Goal: Task Accomplishment & Management: Use online tool/utility

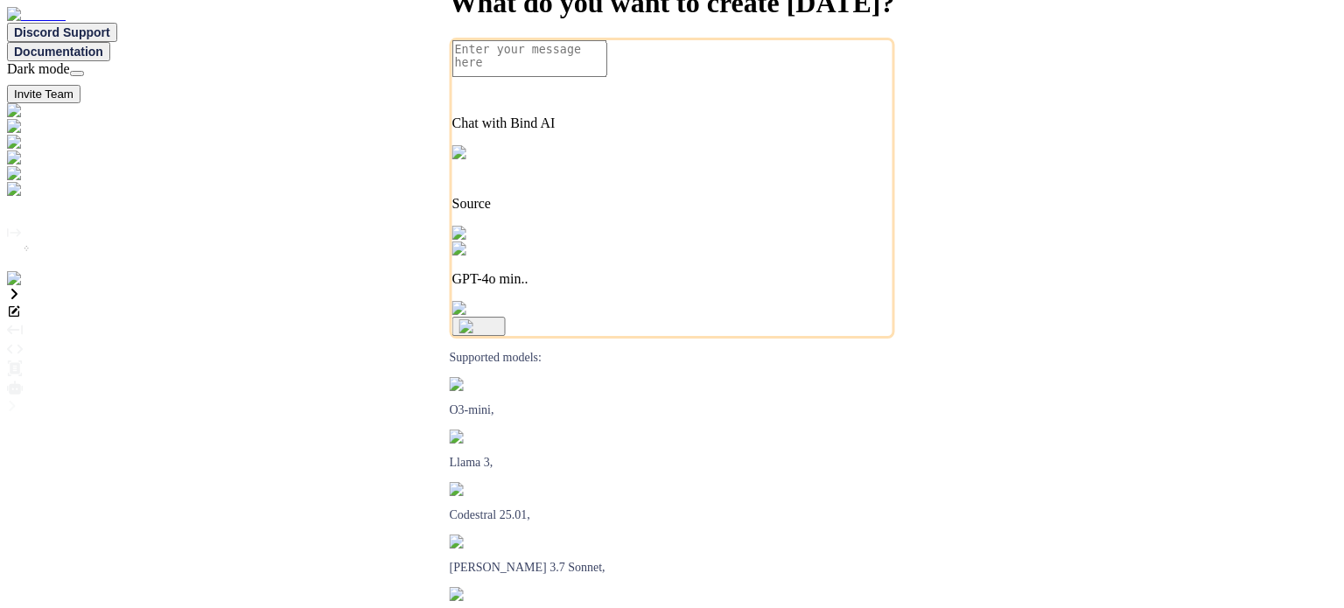
type textarea "x"
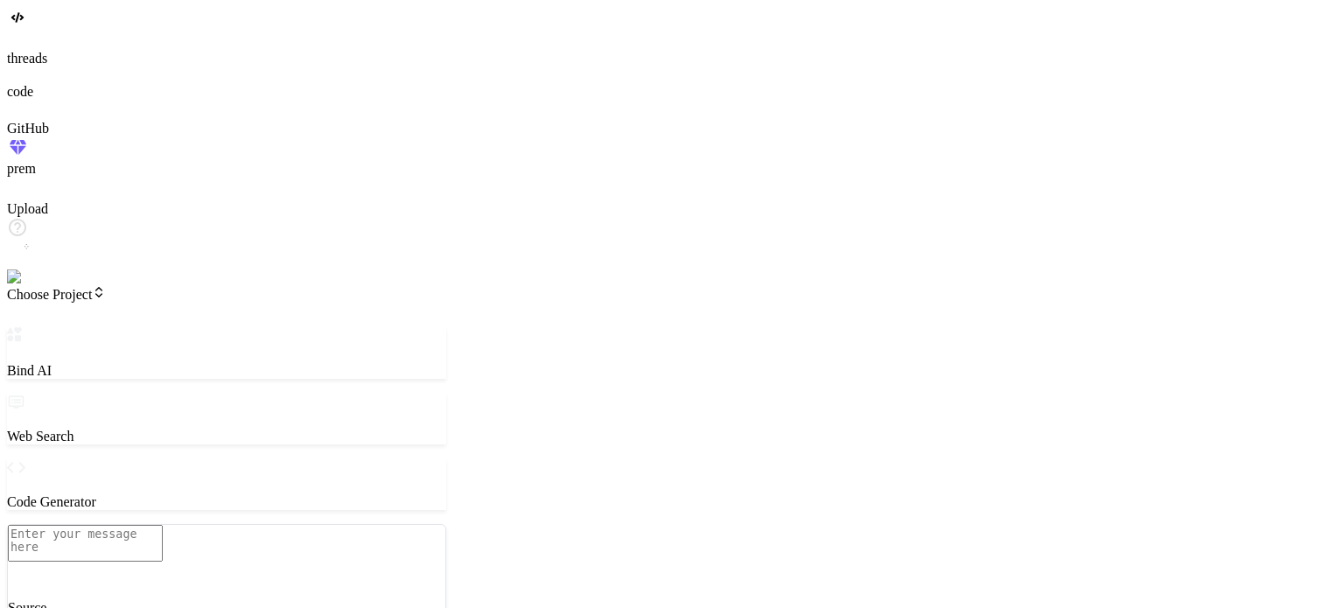
click at [106, 287] on span "Choose Project" at bounding box center [56, 294] width 99 height 15
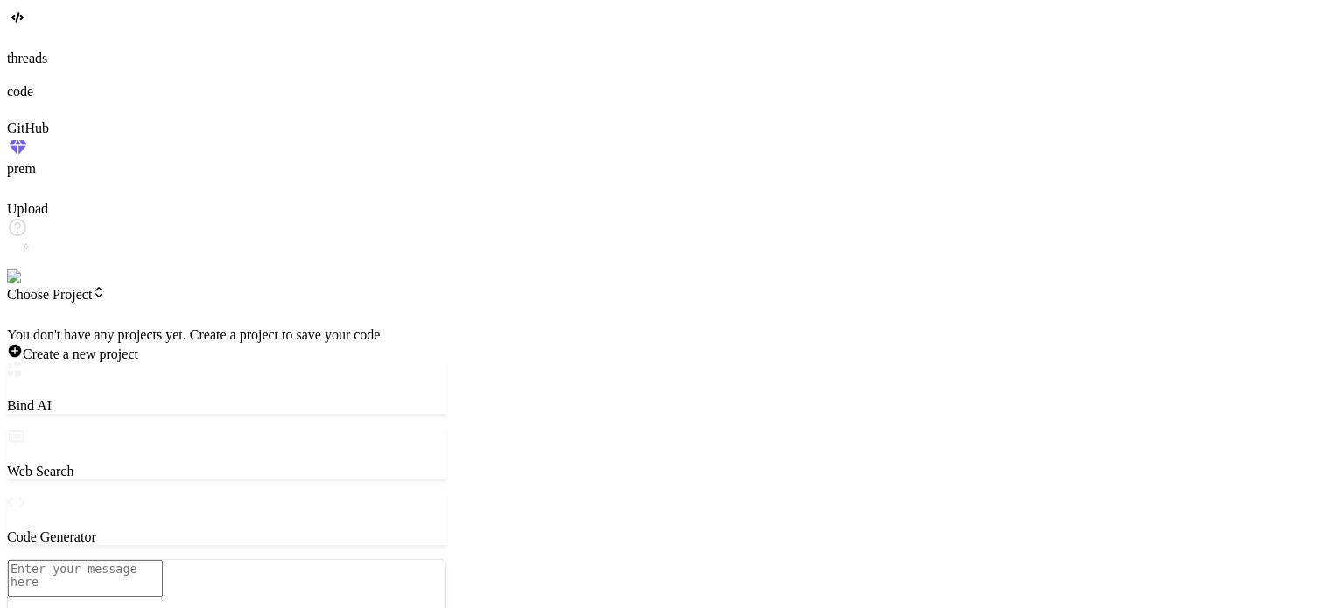
click at [236, 327] on div at bounding box center [226, 327] width 439 height 0
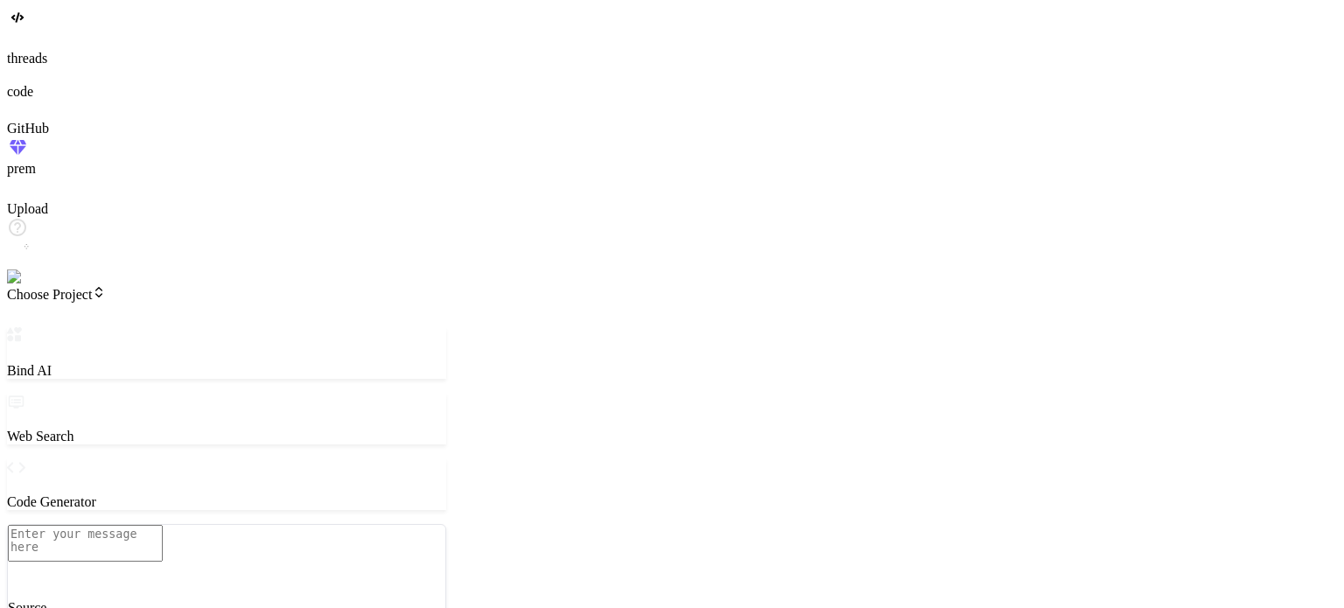
click at [23, 285] on img at bounding box center [35, 277] width 57 height 16
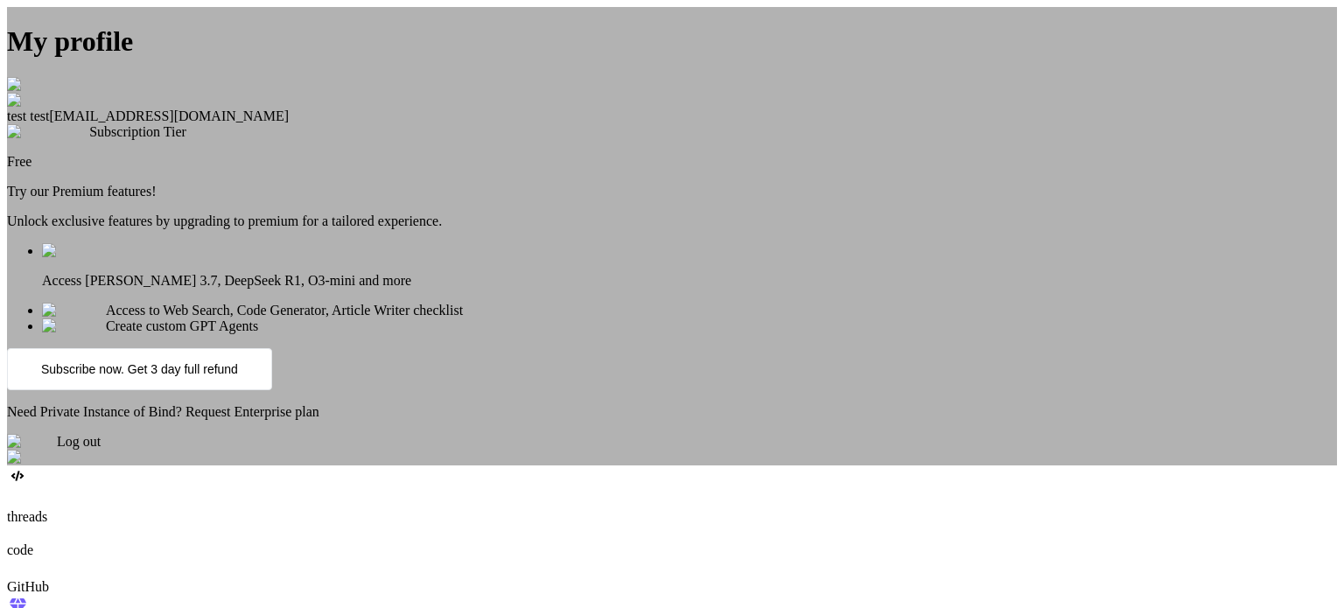
click at [588, 465] on div "Log out" at bounding box center [672, 449] width 1330 height 31
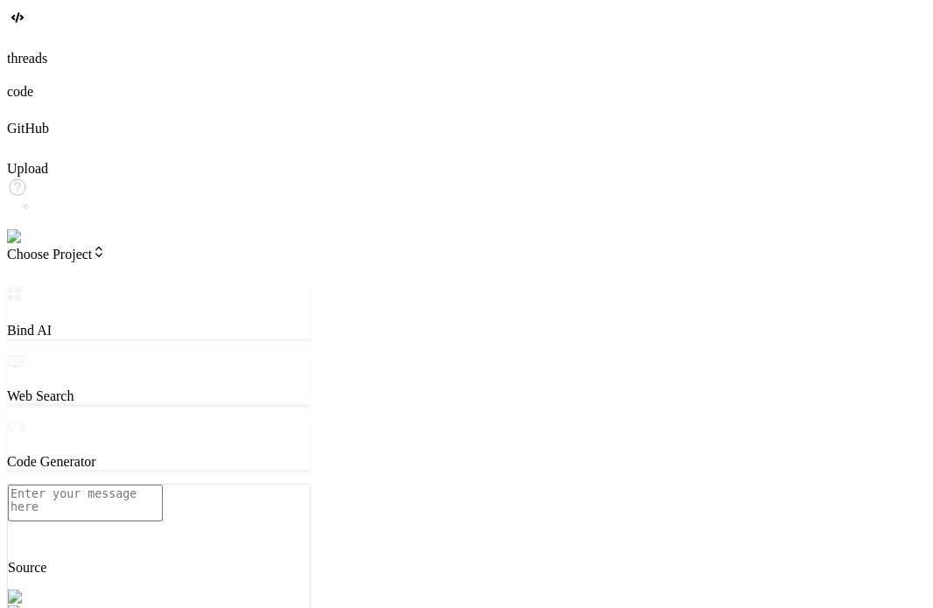
click at [20, 245] on img at bounding box center [31, 237] width 48 height 16
click at [106, 247] on span "Choose Project" at bounding box center [56, 254] width 99 height 15
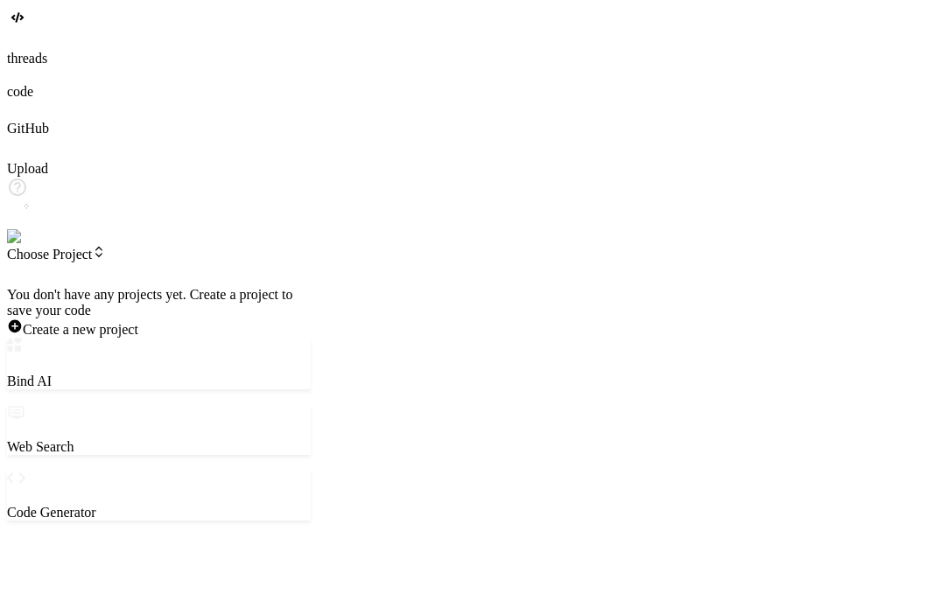
click at [219, 287] on div at bounding box center [159, 287] width 304 height 0
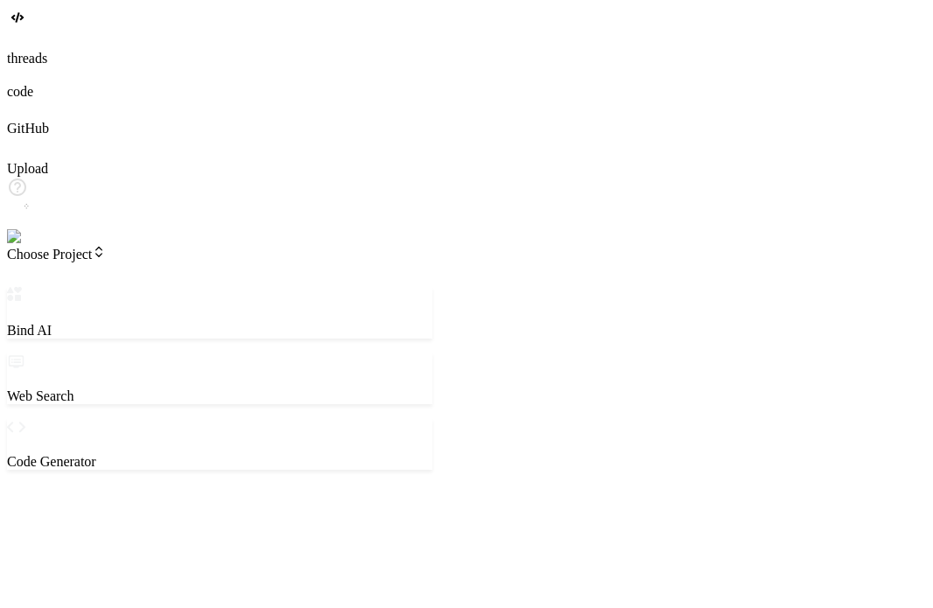
drag, startPoint x: 343, startPoint y: 121, endPoint x: 434, endPoint y: 103, distance: 92.7
click at [432, 287] on div "Bind AI Web Search Created with Pixso. Code Generator ‌ ‌ ‌ ‌ ‌ ‌ ‌ ‌ ‌ ‌ ‌ ‌ ‌…" at bounding box center [219, 569] width 425 height 565
click at [106, 247] on span "Choose Project" at bounding box center [56, 254] width 99 height 15
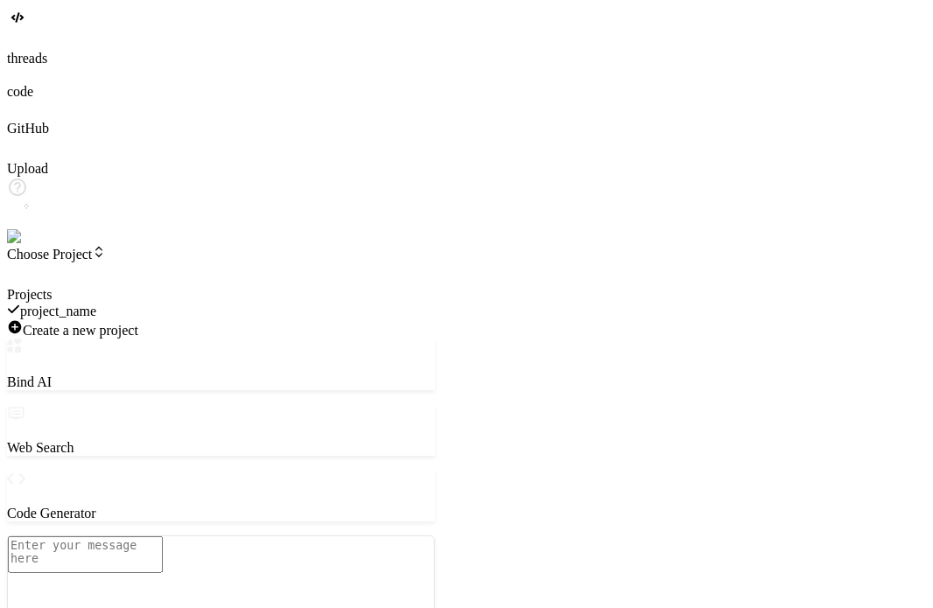
click at [378, 287] on div at bounding box center [221, 287] width 428 height 0
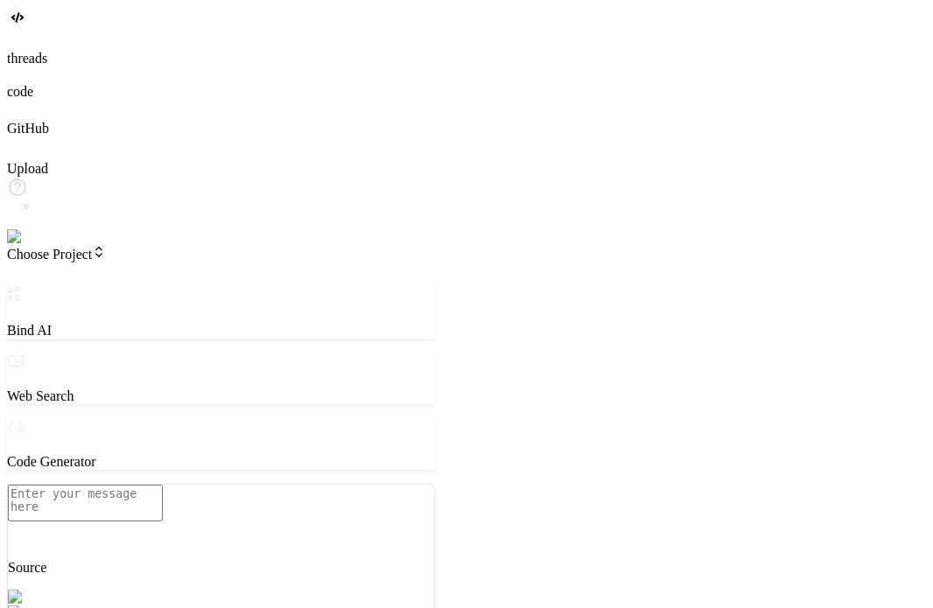
type textarea "x"
click at [163, 514] on textarea at bounding box center [85, 503] width 155 height 37
type textarea "i"
type textarea "x"
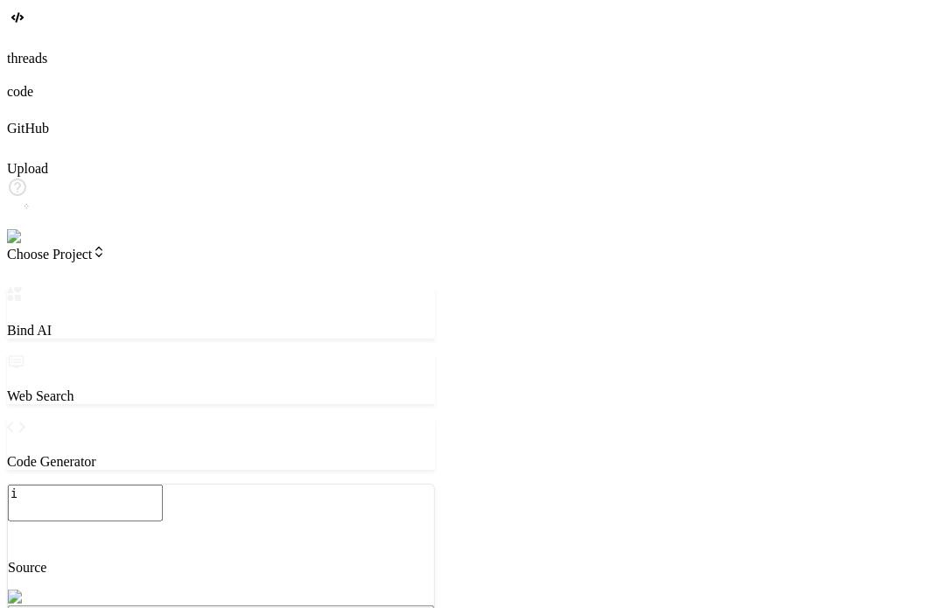
type textarea "x"
type textarea "h"
type textarea "x"
type textarea "hi"
type textarea "x"
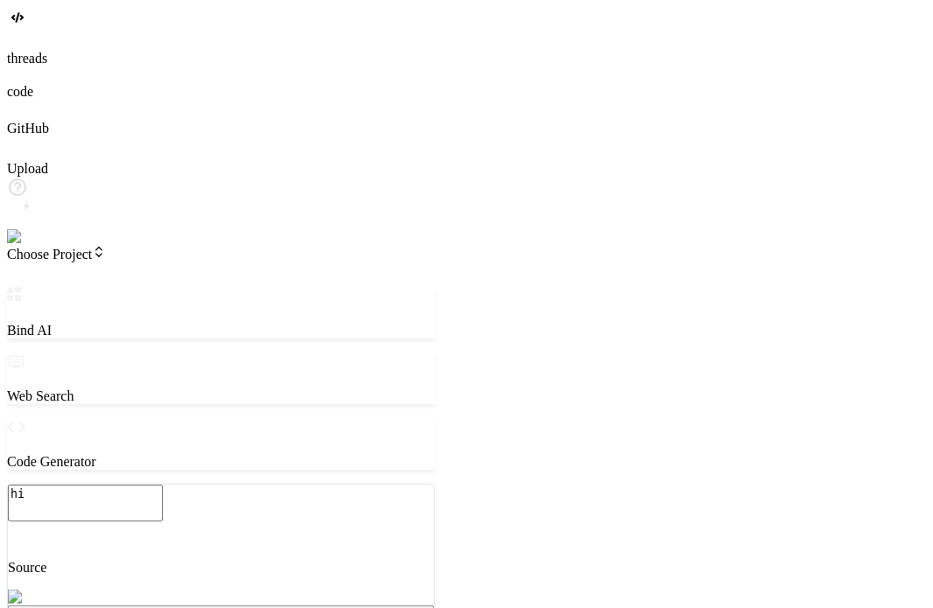
type textarea "hi"
type textarea "x"
type textarea "hi c"
type textarea "x"
type textarea "hi cr"
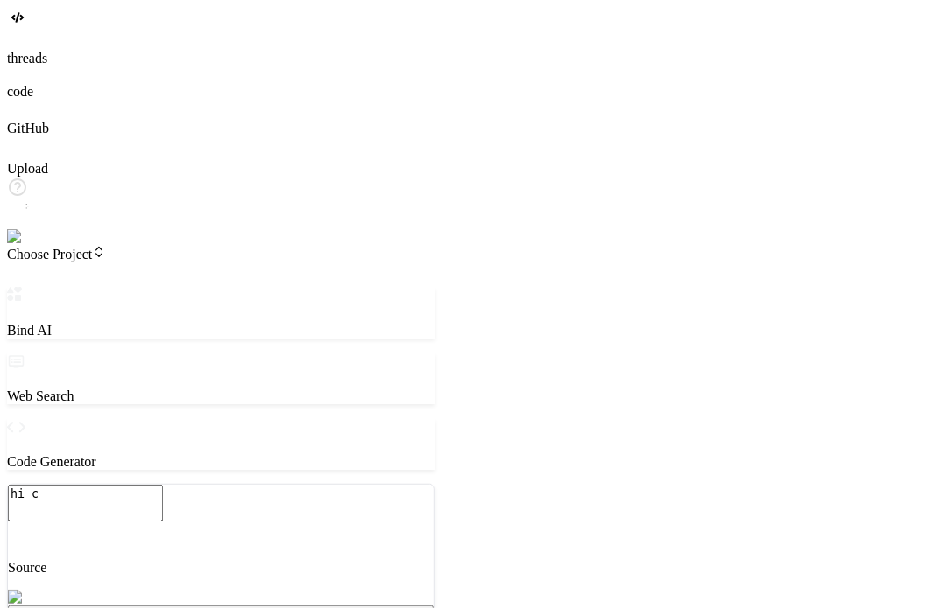
type textarea "x"
type textarea "hi cre"
type textarea "x"
type textarea "hi crea"
type textarea "x"
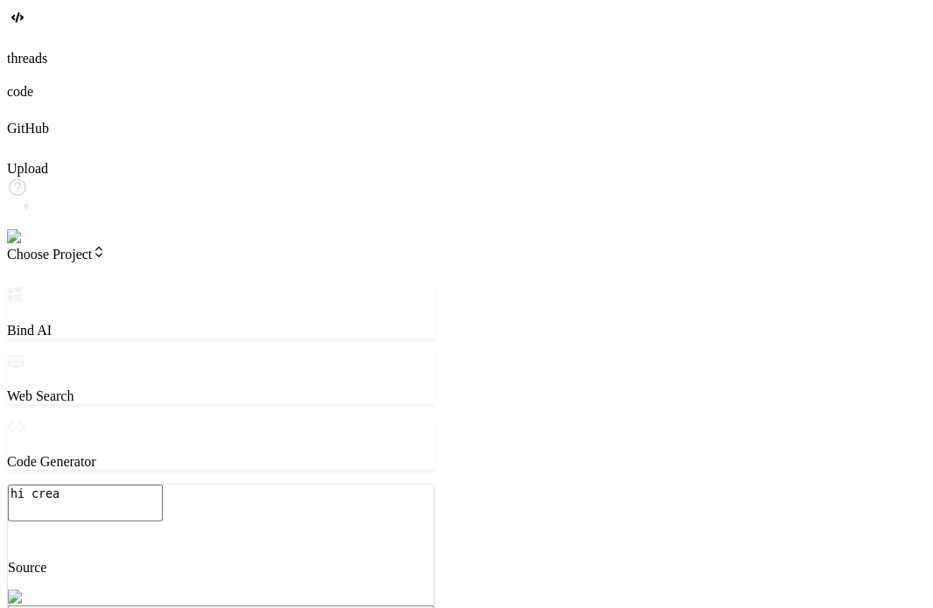
type textarea "hi creat"
type textarea "x"
type textarea "hi create"
type textarea "x"
type textarea "hi create"
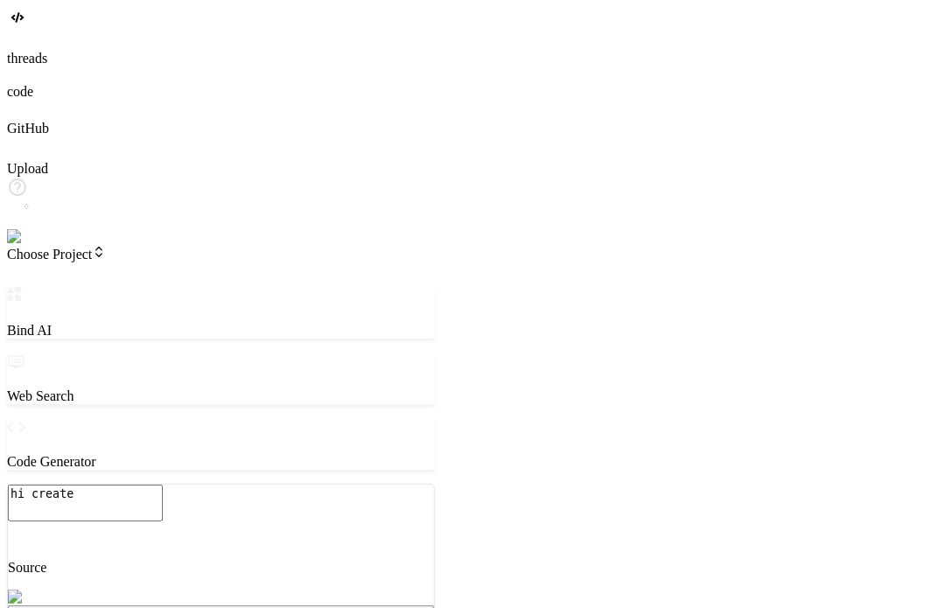
type textarea "x"
type textarea "hi create a"
type textarea "x"
type textarea "hi create a"
type textarea "x"
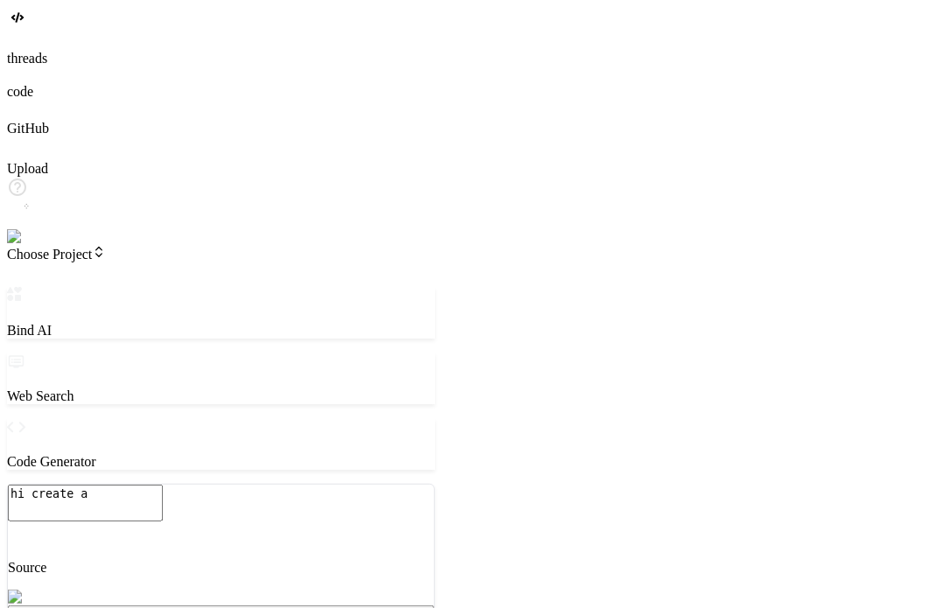
type textarea "hi create a s"
type textarea "x"
type textarea "hi create a si"
type textarea "x"
type textarea "hi create a sim"
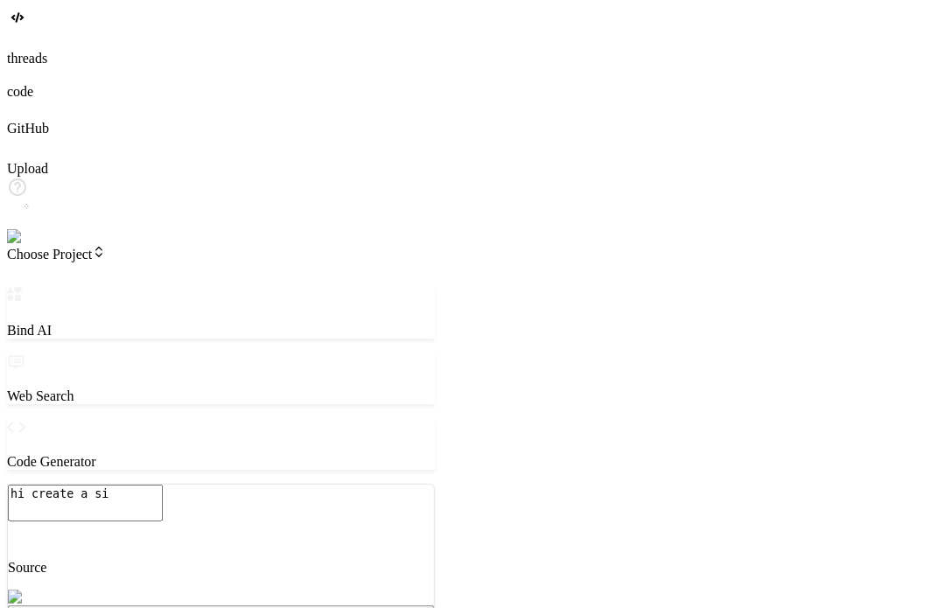
type textarea "x"
type textarea "hi create a simp"
type textarea "x"
type textarea "hi create a simpl"
type textarea "x"
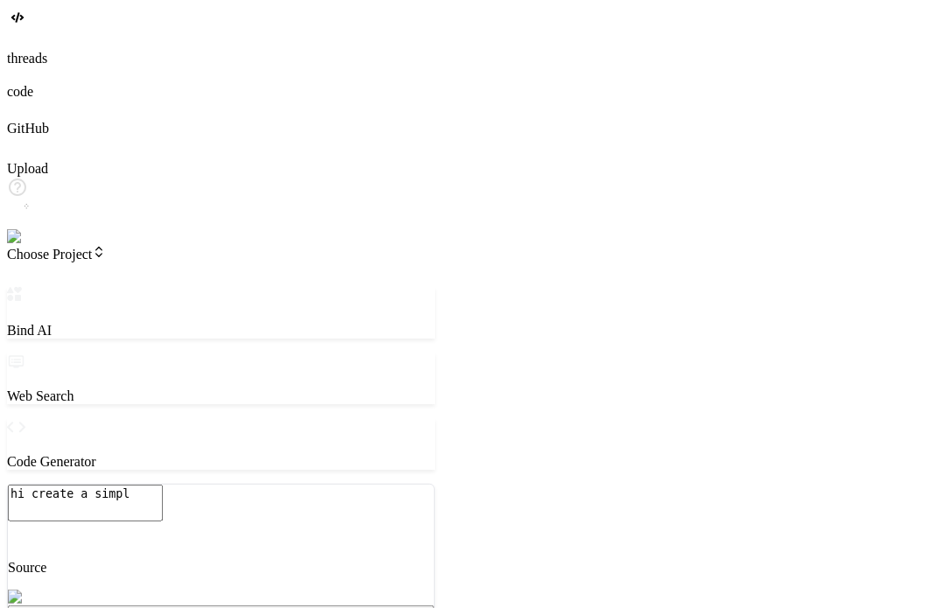
type textarea "hi create a simple"
type textarea "x"
type textarea "hi create a simple"
type textarea "x"
type textarea "hi create a simple t"
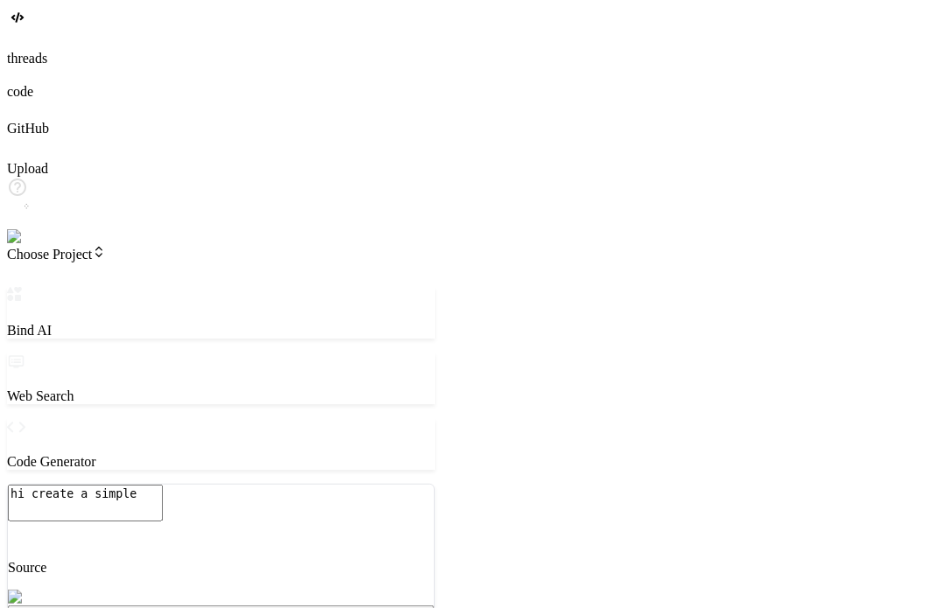
type textarea "x"
type textarea "hi create a simple to"
type textarea "x"
type textarea "hi create a simple tod"
type textarea "x"
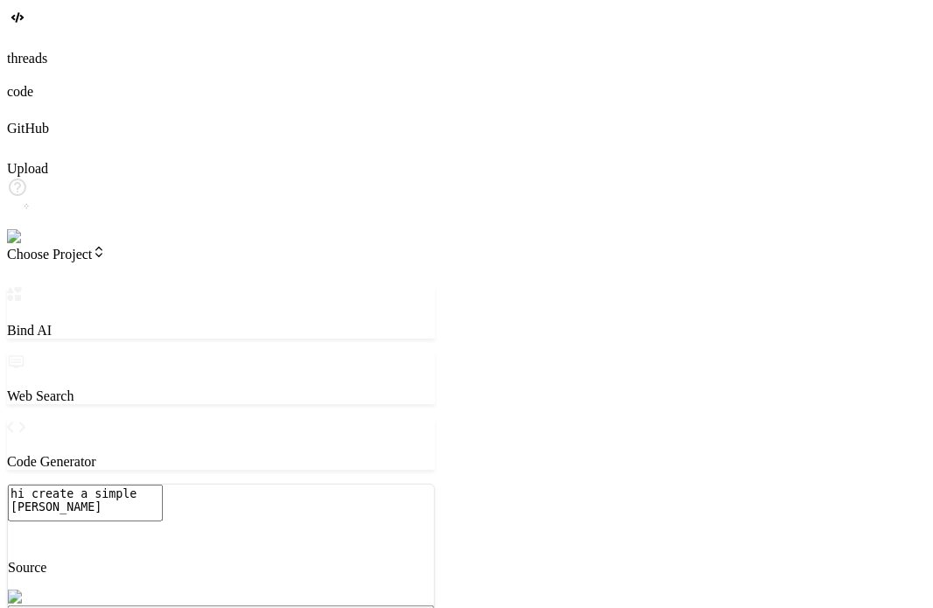
type textarea "hi create a simple todo"
type textarea "x"
type textarea "hi create a simple todo"
type textarea "x"
type textarea "hi create a simple todo a"
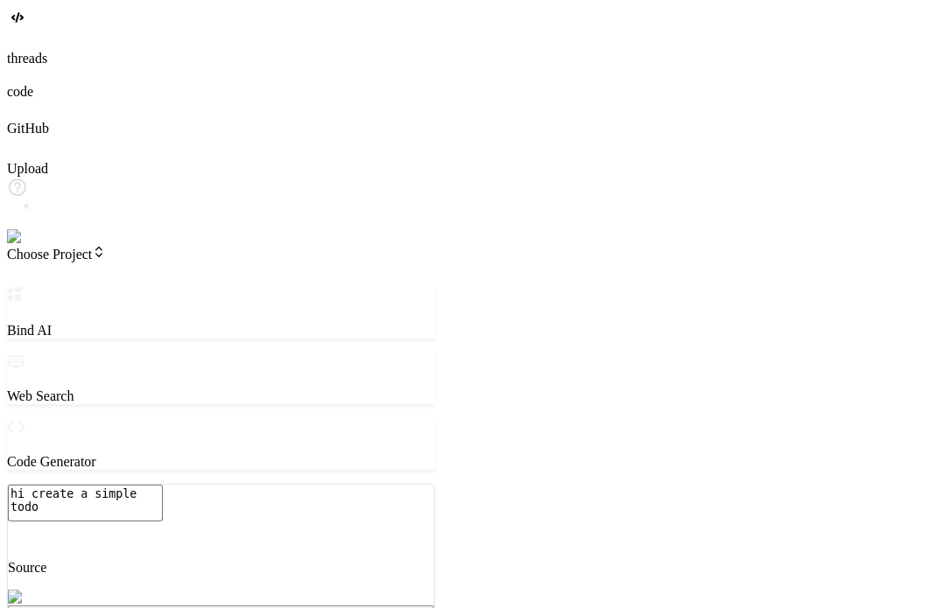
type textarea "x"
type textarea "hi create a simple todo ap"
type textarea "x"
type textarea "hi create a simple todo app"
type textarea "x"
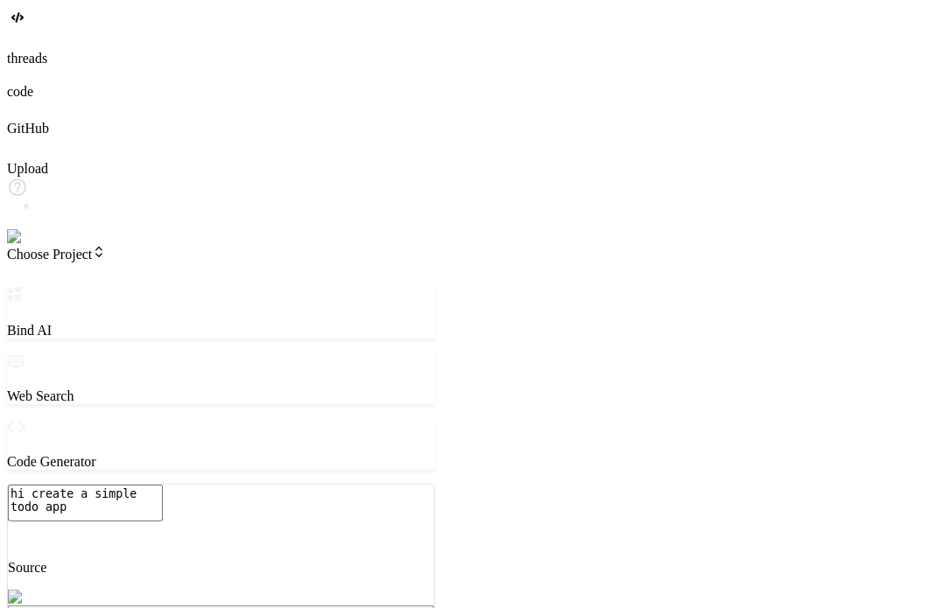
type textarea "hi create a simple todo app"
type textarea "x"
type textarea "hi create a simple todo app i"
type textarea "x"
type textarea "hi create a simple todo app in"
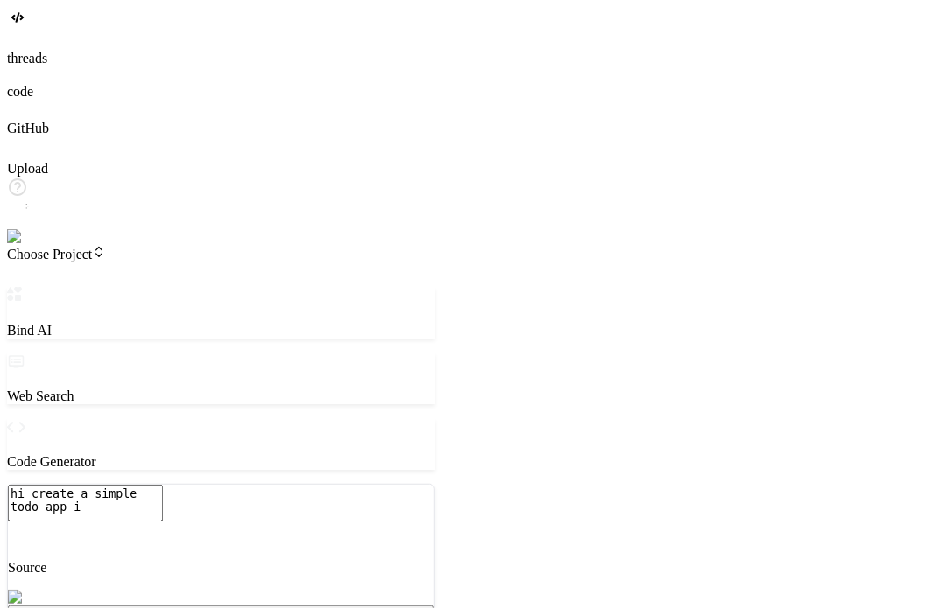
type textarea "x"
type textarea "hi create a simple todo app in"
type textarea "x"
type textarea "hi create a simple todo app in h"
type textarea "x"
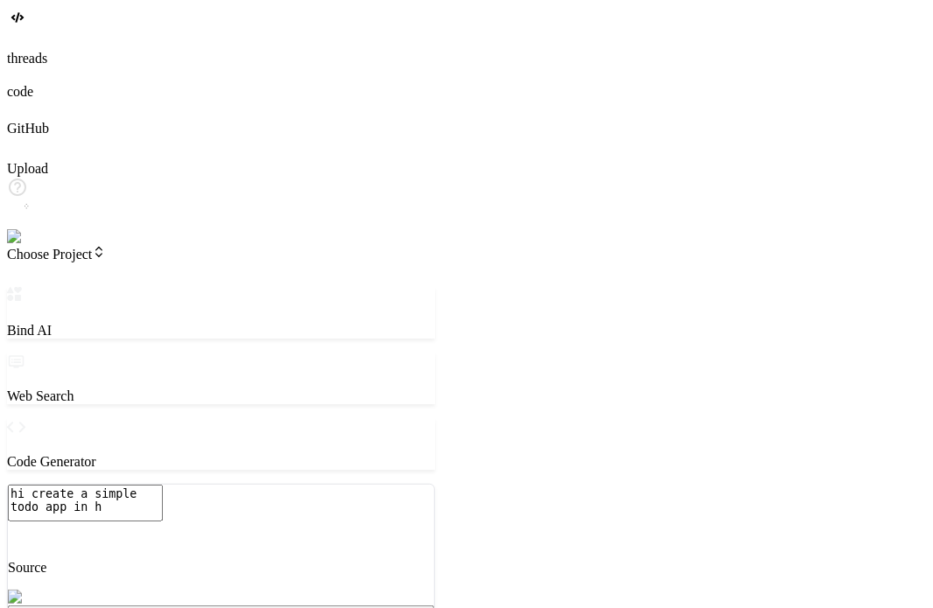
type textarea "hi create a simple todo app in ht"
type textarea "x"
type textarea "hi create a simple todo app in htm"
type textarea "x"
type textarea "hi create a simple todo app in html"
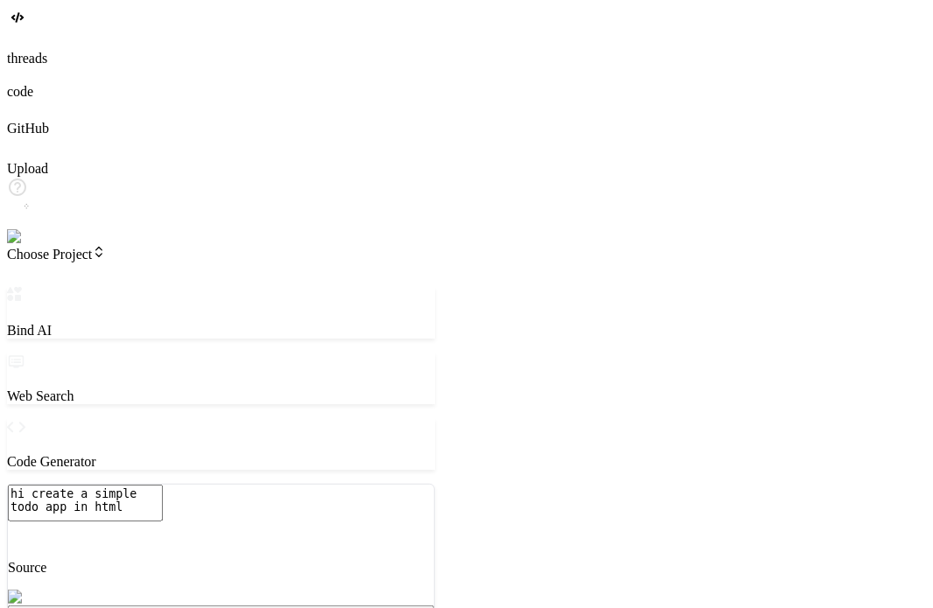
type textarea "x"
type textarea "hi create a simple todo app in html"
type textarea "x"
type textarea "hi create a simple todo app in html f"
type textarea "x"
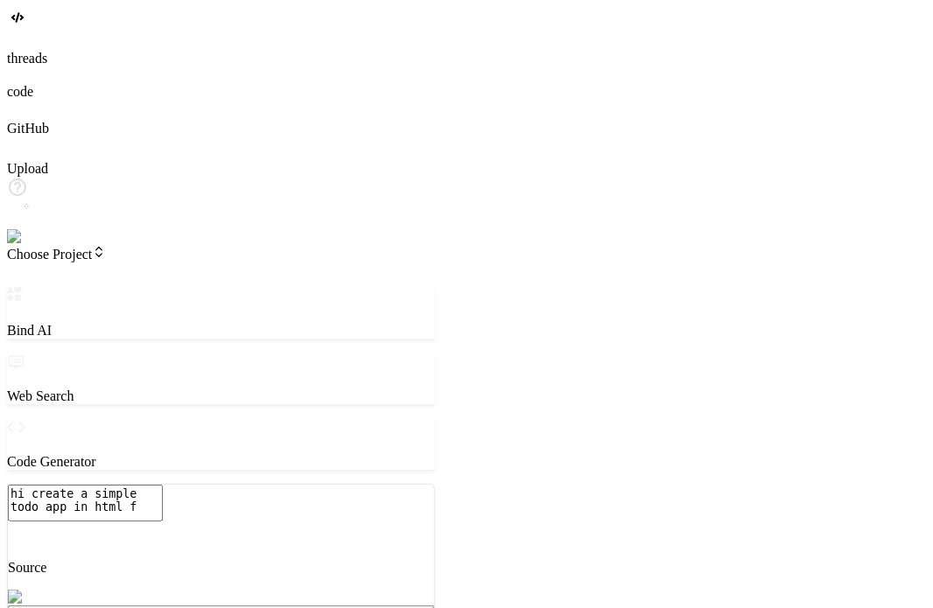
type textarea "hi create a simple todo app in html fo"
type textarea "x"
type textarea "hi create a simple todo app in html for"
type textarea "x"
type textarea "hi create a simple todo app in html for"
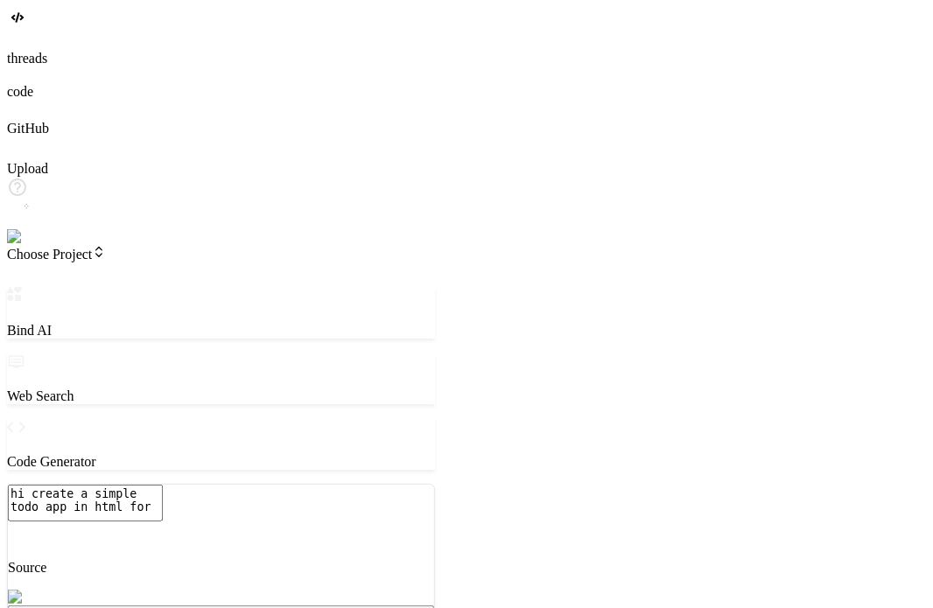
type textarea "x"
type textarea "hi create a simple todo app in html for t"
type textarea "x"
type textarea "hi create a simple todo app in html for te"
type textarea "x"
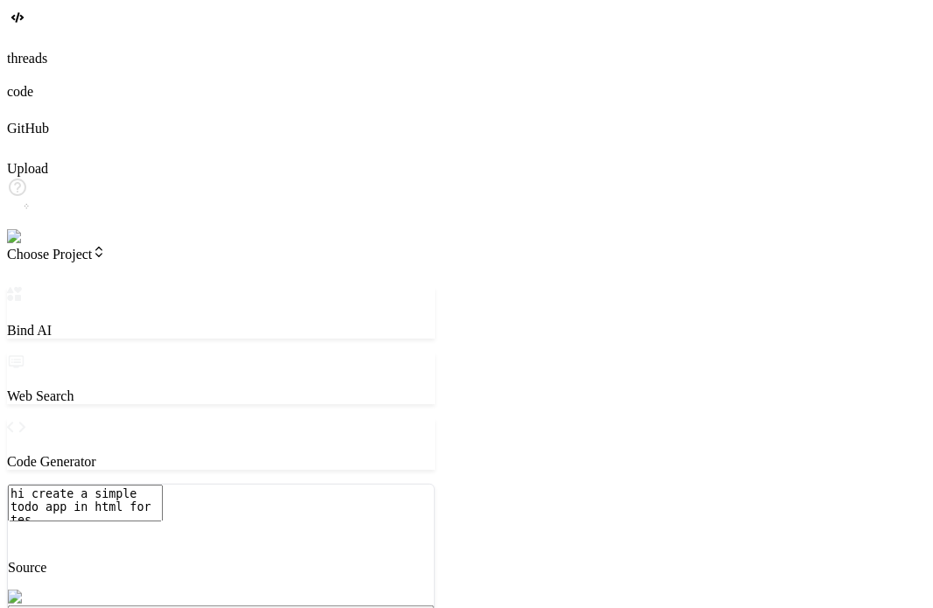
type textarea "hi create a simple todo app in html for test"
type textarea "x"
type textarea "hi create a simple todo app in html for testi"
type textarea "x"
type textarea "hi create a simple todo app in html for testin"
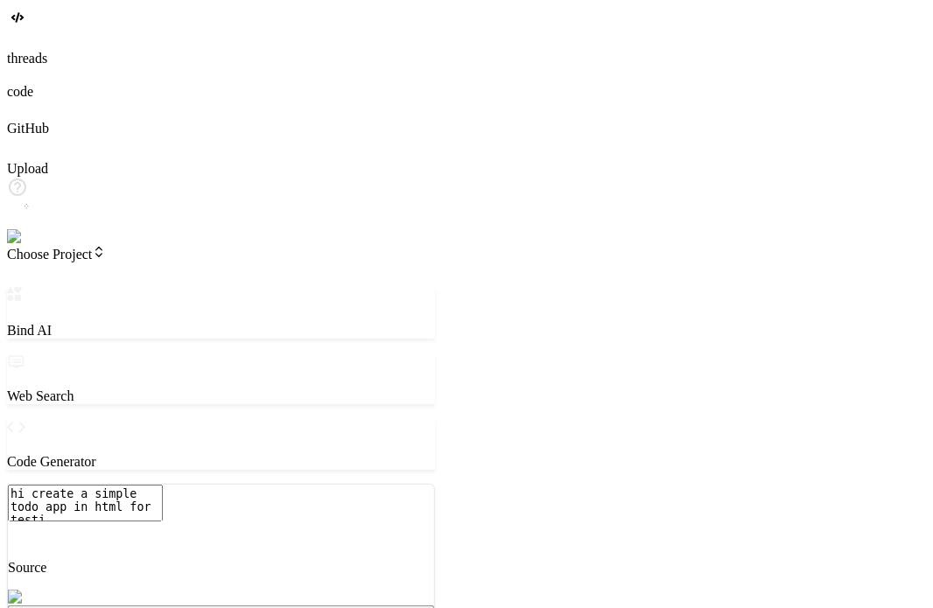
type textarea "x"
type textarea "hi create a simple todo app in html for testing"
type textarea "x"
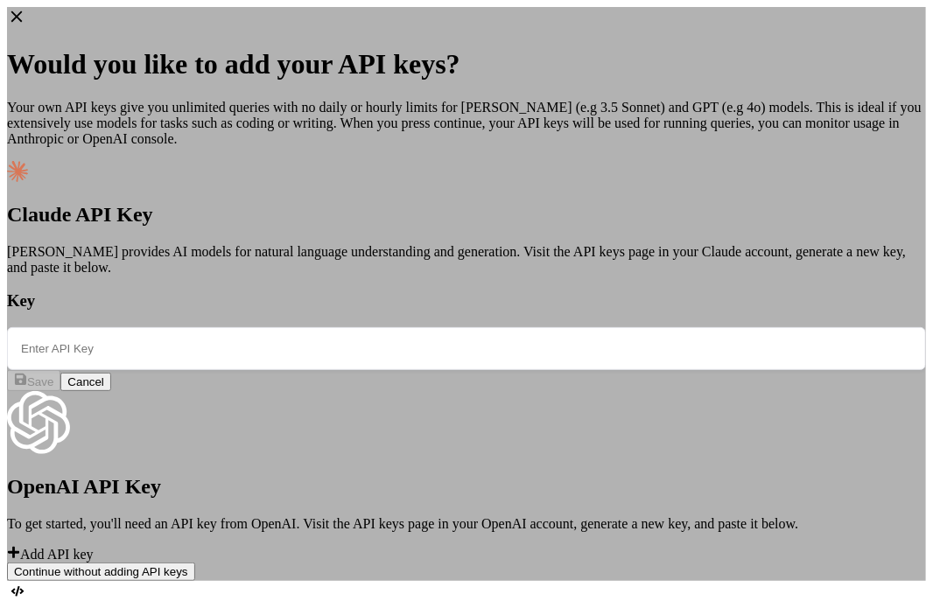
type textarea "hi create a simple todo app in html for testing"
click at [26, 26] on icon at bounding box center [16, 16] width 19 height 19
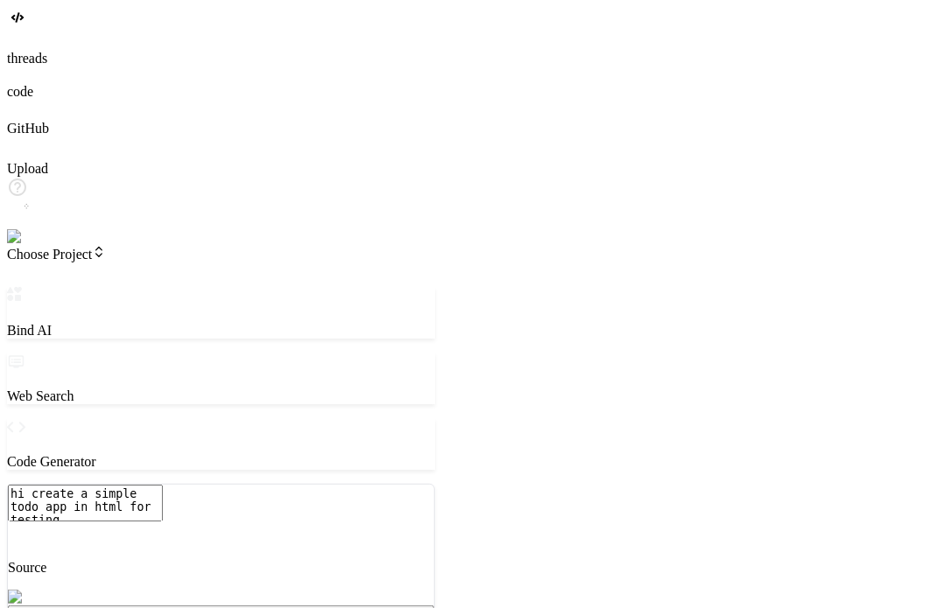
click at [38, 245] on img at bounding box center [35, 237] width 57 height 16
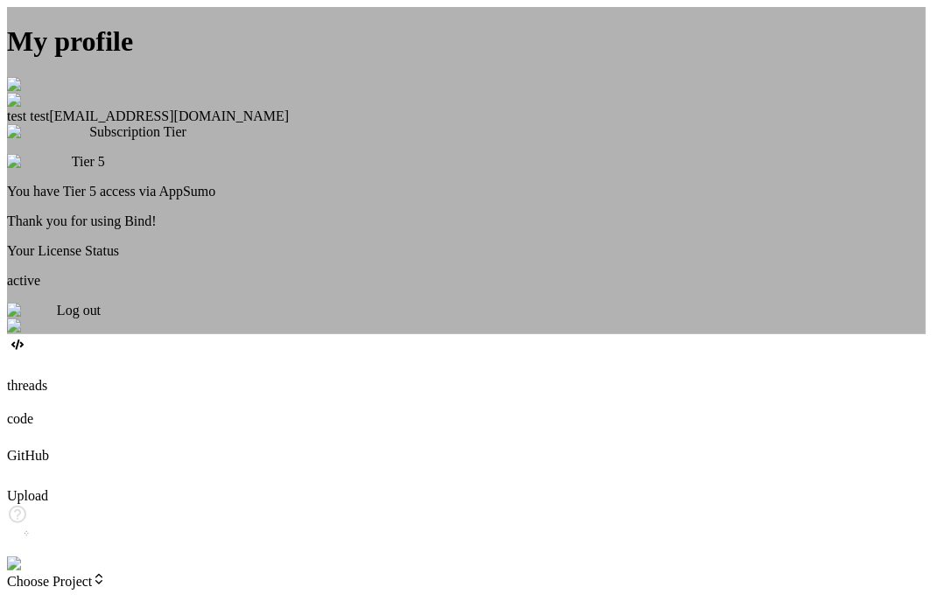
click at [488, 334] on div "Log out" at bounding box center [466, 318] width 919 height 31
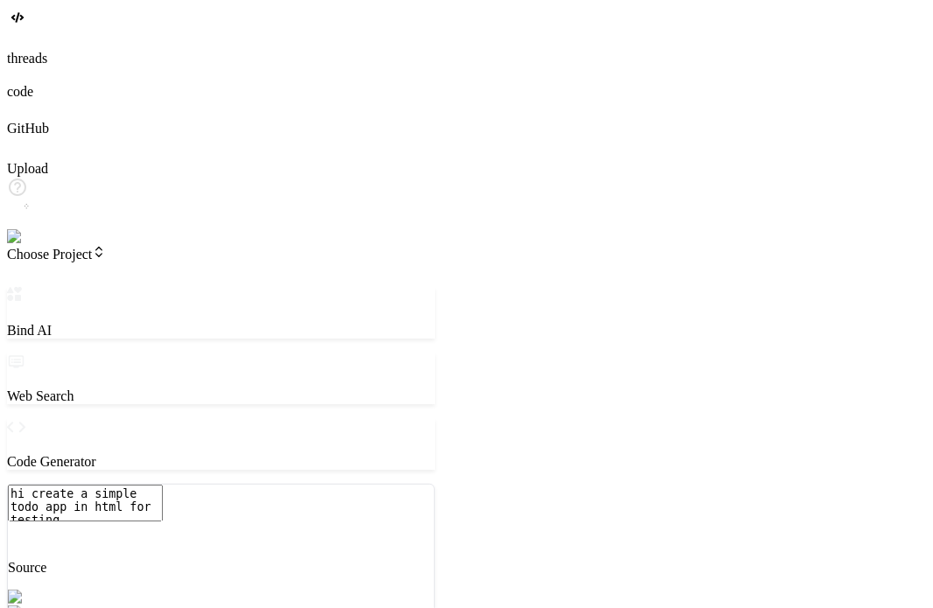
click at [28, 245] on img at bounding box center [31, 237] width 48 height 16
click at [163, 507] on textarea "hi create a simple todo app in html for testing" at bounding box center [85, 503] width 155 height 37
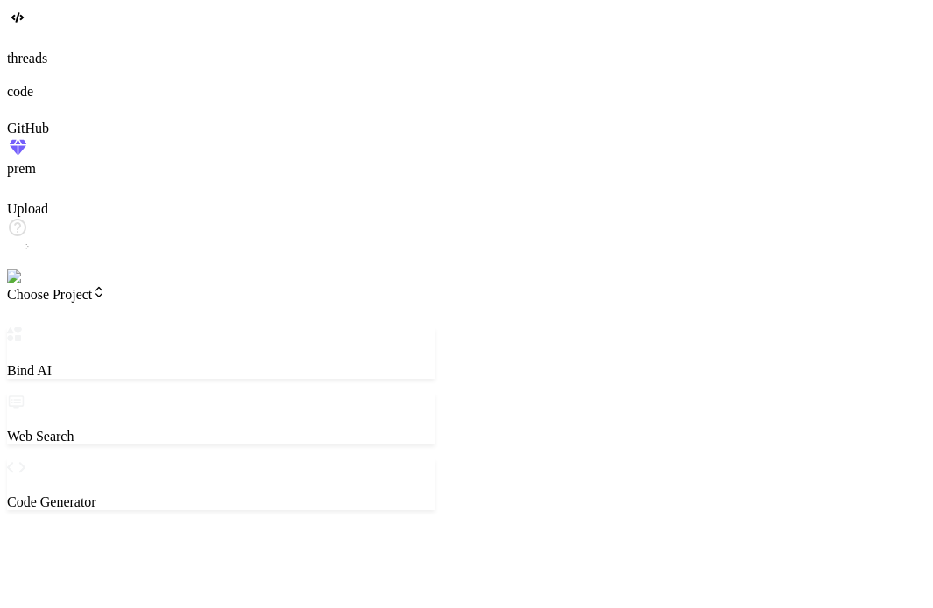
click at [106, 287] on span "Choose Project" at bounding box center [56, 294] width 99 height 15
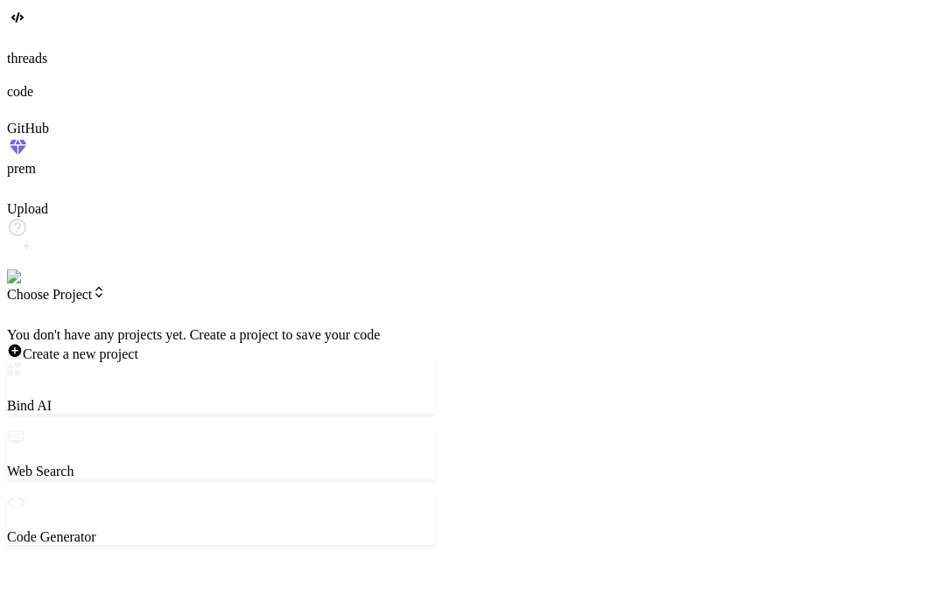
click at [134, 327] on div at bounding box center [221, 327] width 428 height 0
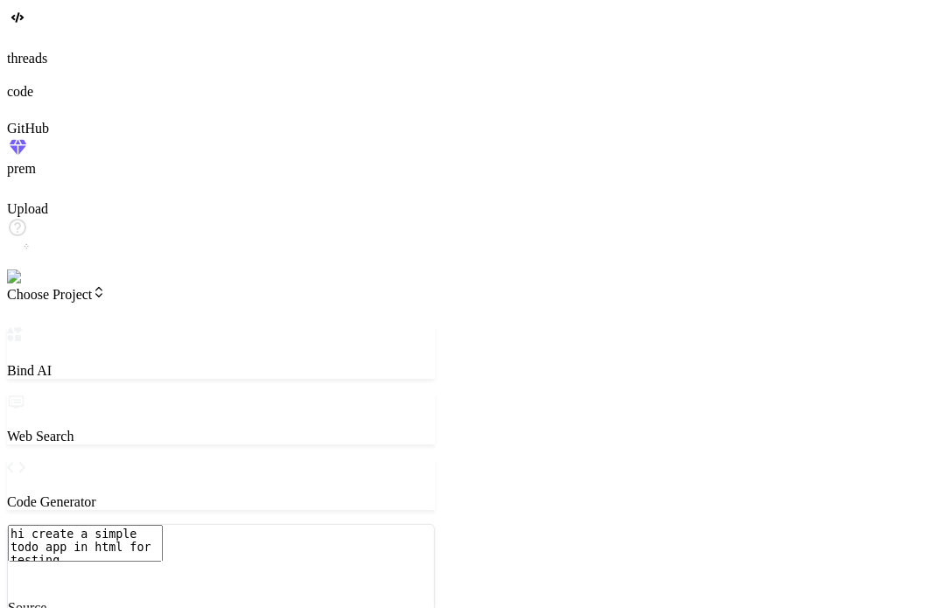
click at [106, 287] on span "Choose Project" at bounding box center [56, 294] width 99 height 15
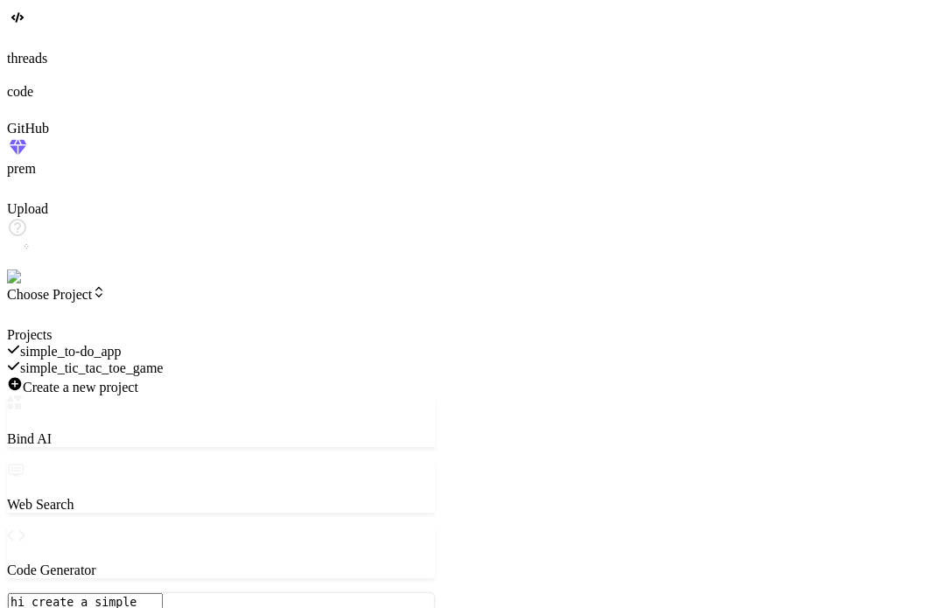
click at [360, 327] on div at bounding box center [221, 327] width 428 height 0
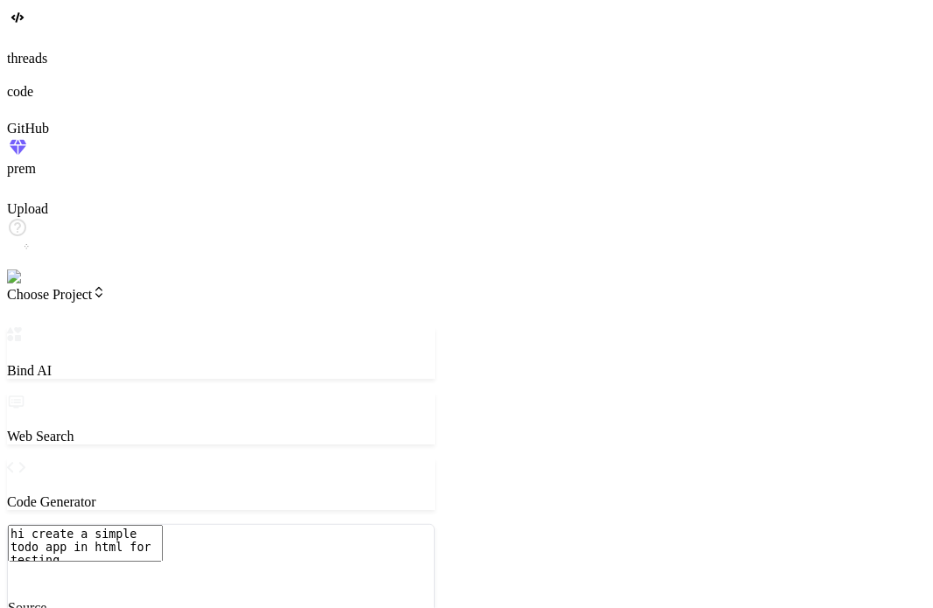
click at [163, 525] on textarea "hi create a simple todo app in html for testing" at bounding box center [85, 543] width 155 height 37
type textarea "x"
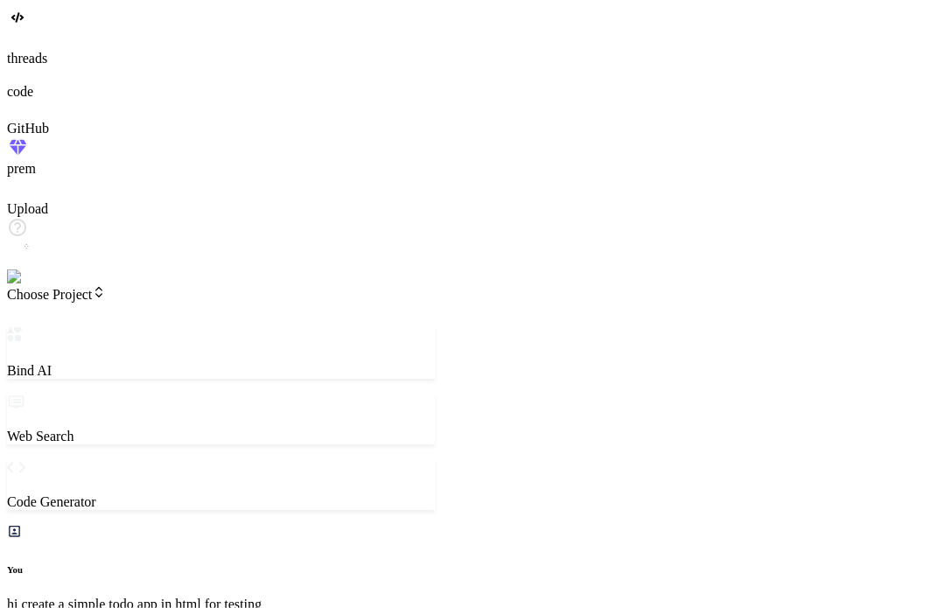
click at [17, 51] on div at bounding box center [466, 40] width 919 height 19
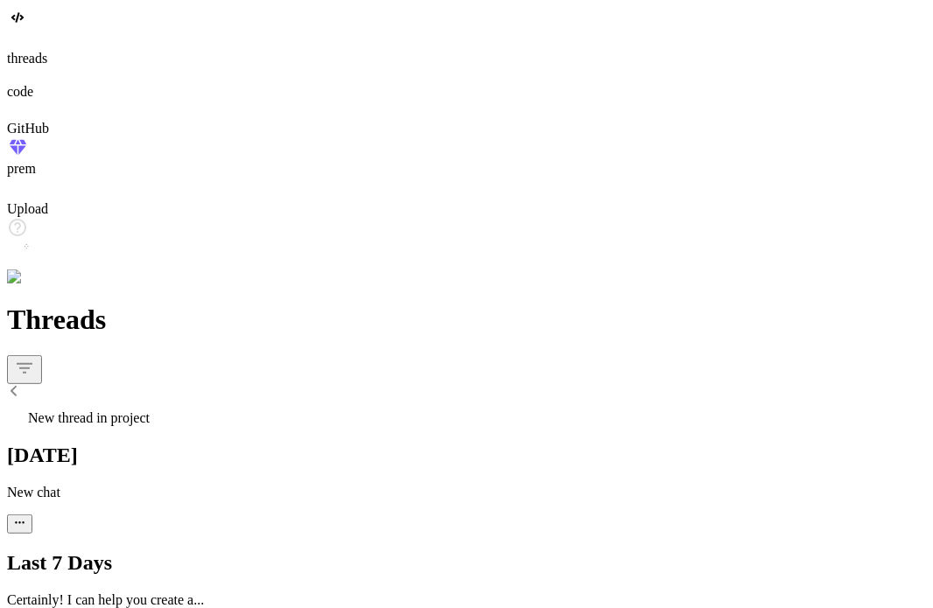
click at [25, 517] on icon "button" at bounding box center [19, 522] width 11 height 11
click at [387, 220] on div "Delete" at bounding box center [411, 210] width 49 height 17
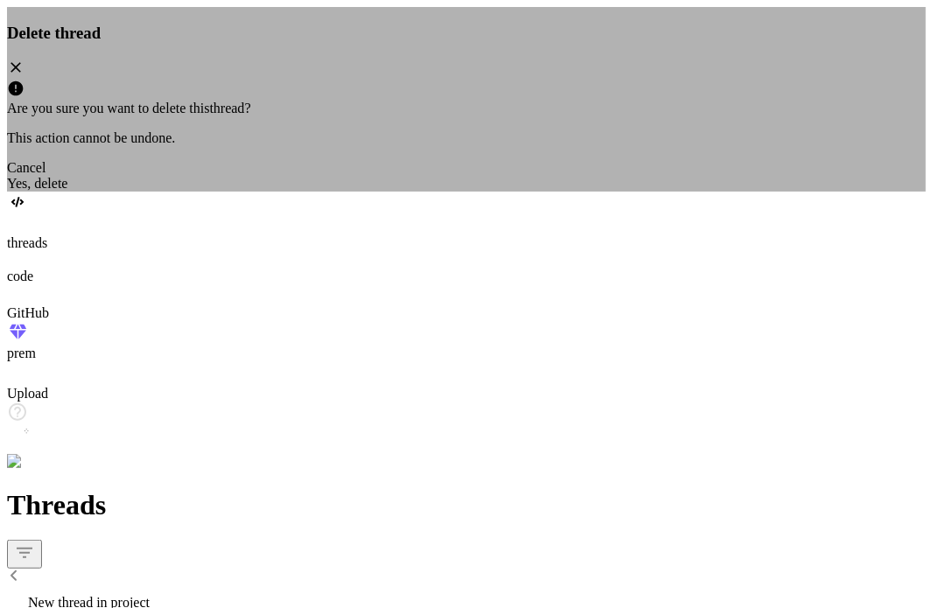
click at [531, 192] on div "Yes, delete" at bounding box center [466, 184] width 919 height 16
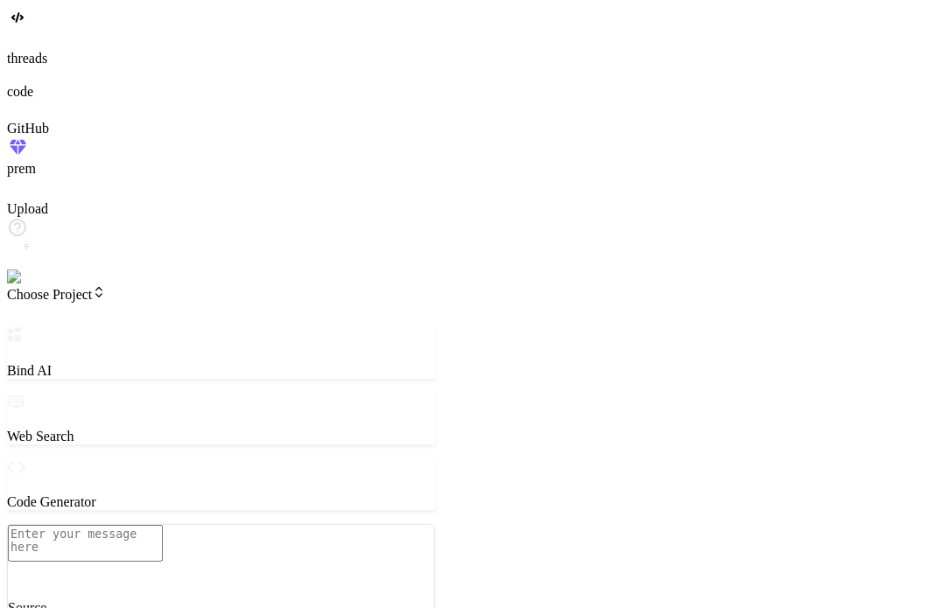
type textarea "x"
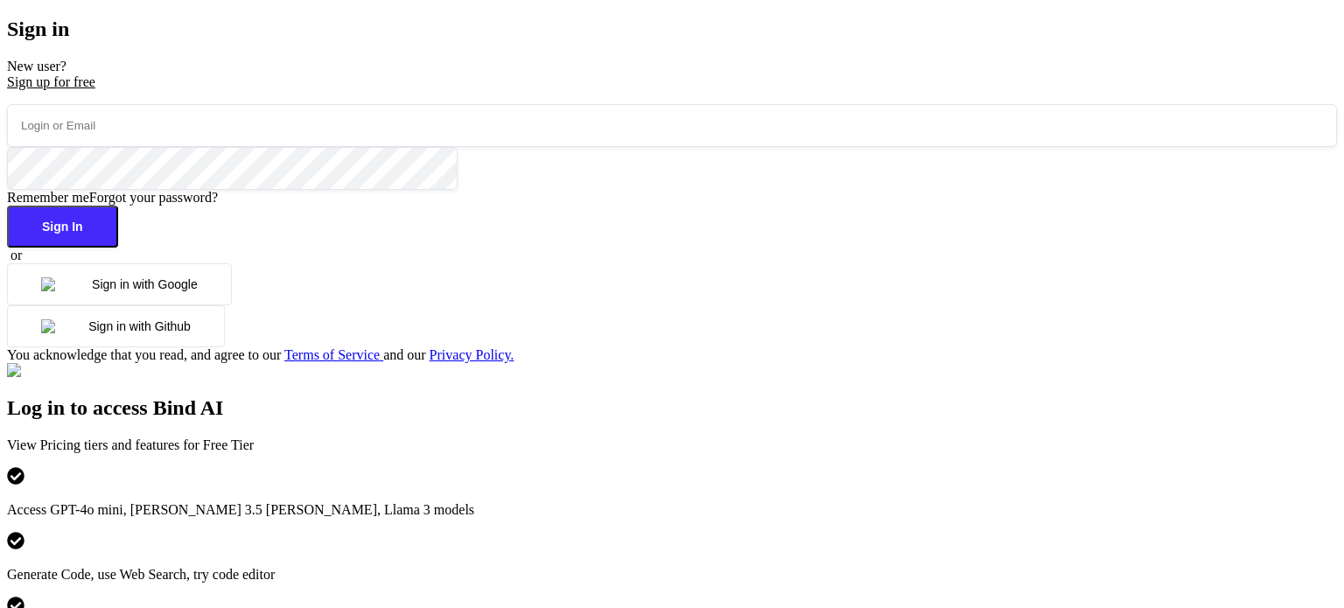
click at [365, 147] on input "email" at bounding box center [672, 125] width 1330 height 43
type input "[EMAIL_ADDRESS][DOMAIN_NAME]"
click at [118, 248] on button "Sign In" at bounding box center [62, 227] width 111 height 42
click at [232, 305] on button "Sign in with Google" at bounding box center [119, 284] width 225 height 42
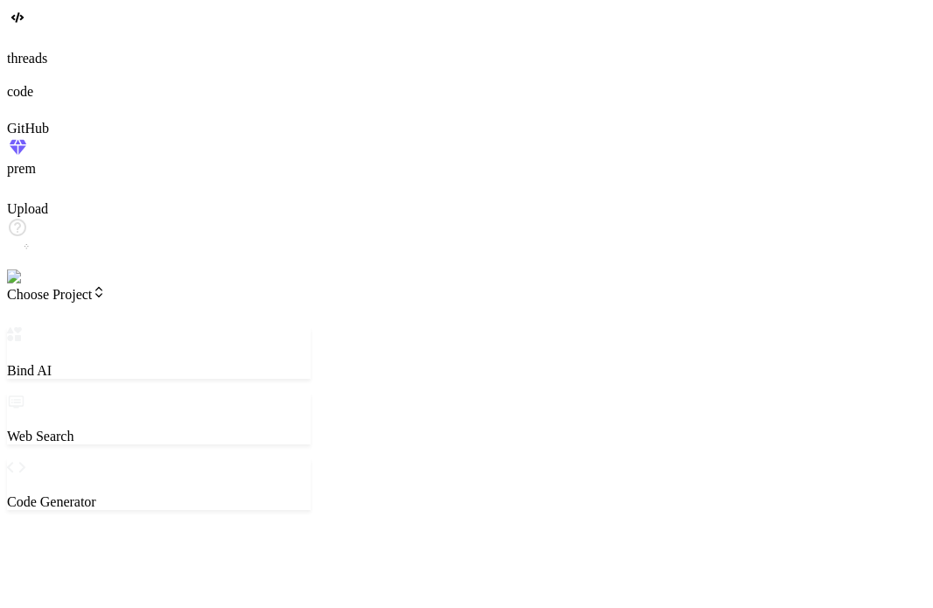
drag, startPoint x: 343, startPoint y: 262, endPoint x: 395, endPoint y: 255, distance: 52.1
click at [395, 327] on div "Bind AI Web Search Created with Pixso. Code Generator ‌ ‌ ‌ ‌ ‌ ‌ ‌ ‌ ‌ ‌ ‌ ‌ ‌…" at bounding box center [209, 609] width 405 height 565
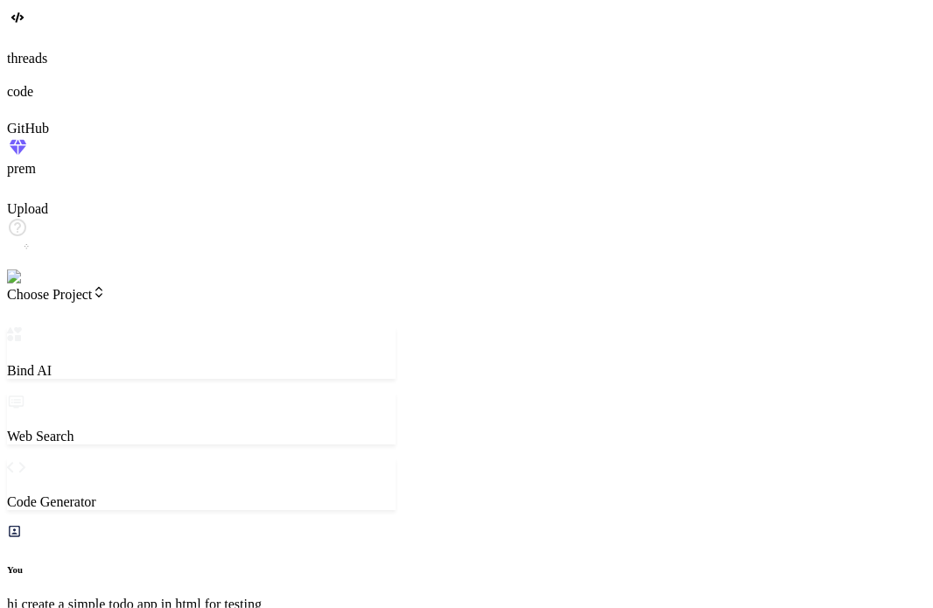
click at [23, 47] on icon at bounding box center [15, 39] width 16 height 16
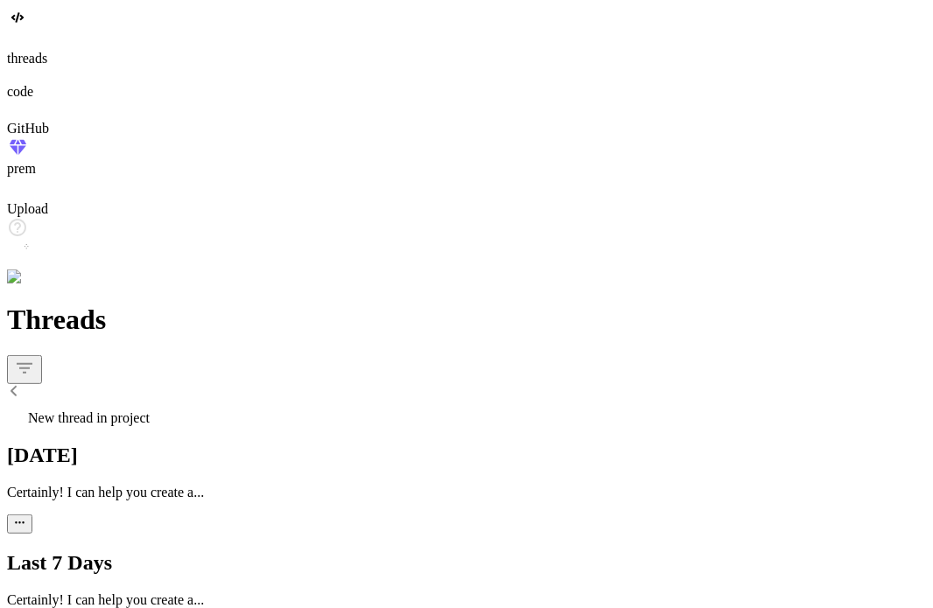
click at [132, 402] on div "New thread in project" at bounding box center [466, 414] width 919 height 24
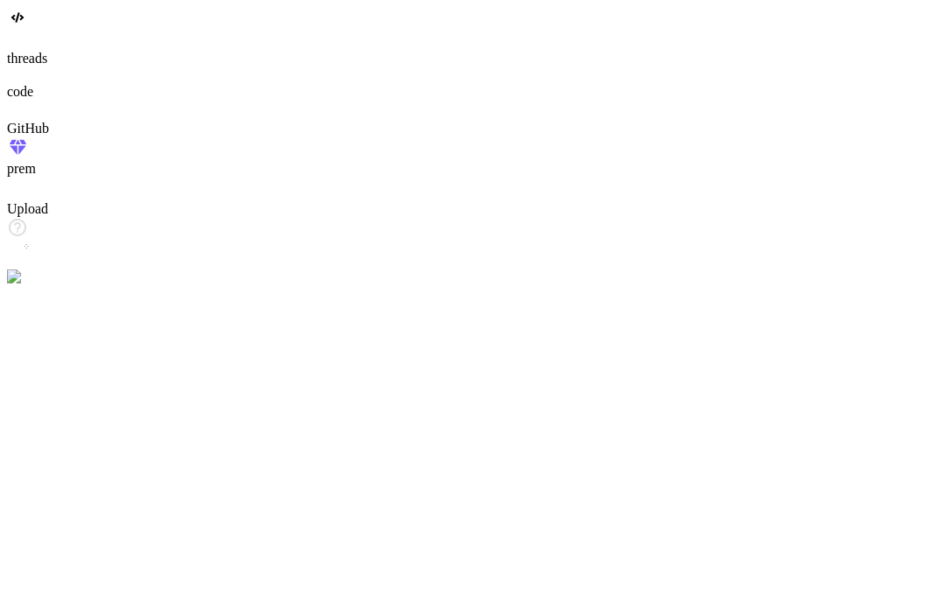
scroll to position [17, 0]
type textarea "x"
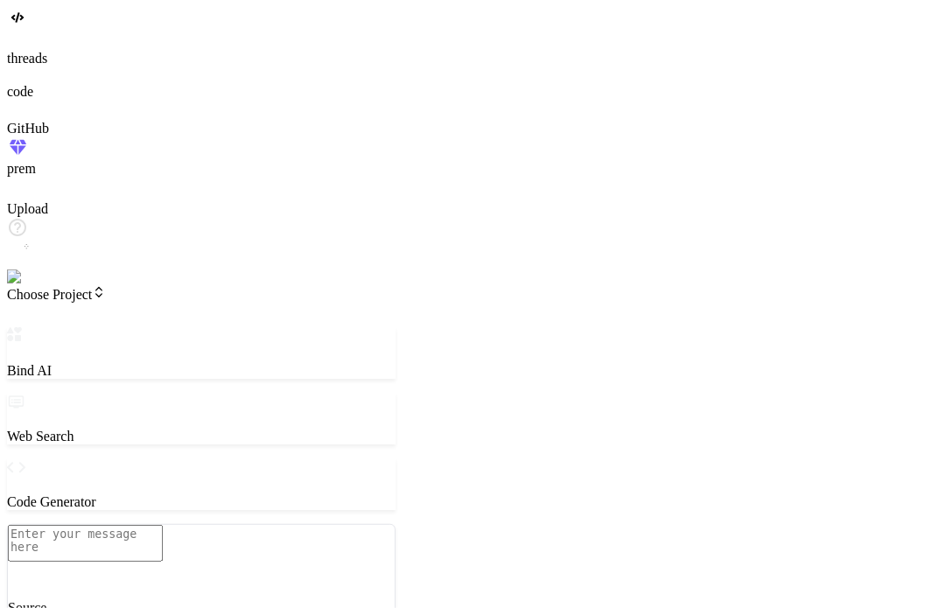
paste textarea "hi create a simple todo app in html for testing"
type textarea "hi create a simple todo app in html for testing"
type textarea "x"
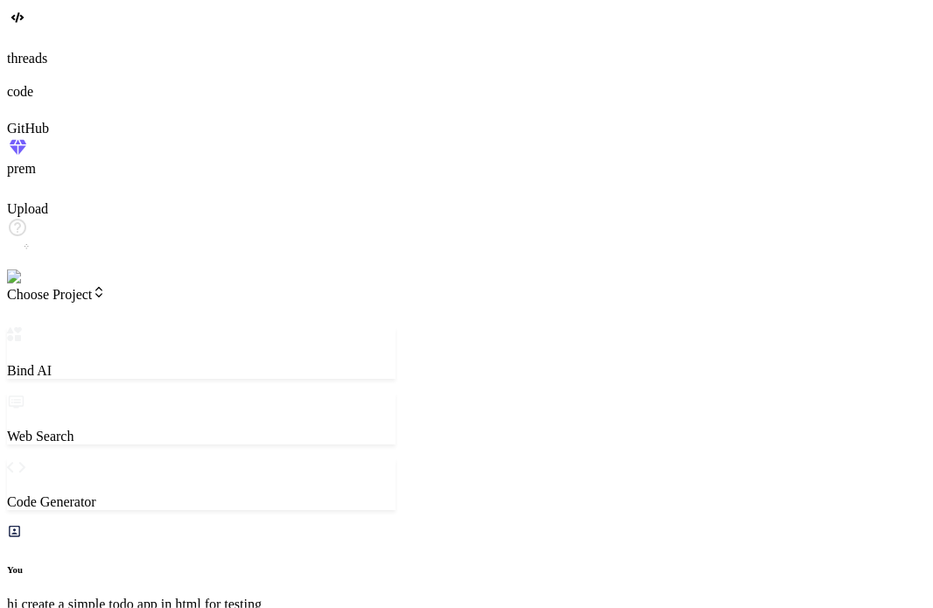
type textarea "x"
type textarea "</div> <script src="script.js"></script> </body> </html>"
type textarea "x"
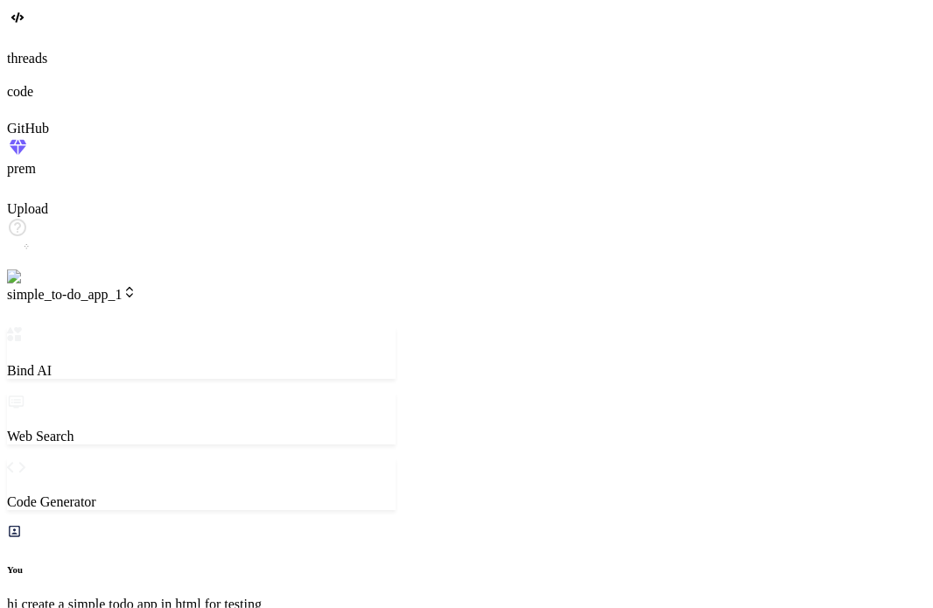
type textarea "#todo-list li button:hover { background-color: #c82333; }"
type textarea "x"
type textarea "if (event.key === 'Enter') { addTodo(); } }); // Initial render renderTodos(); …"
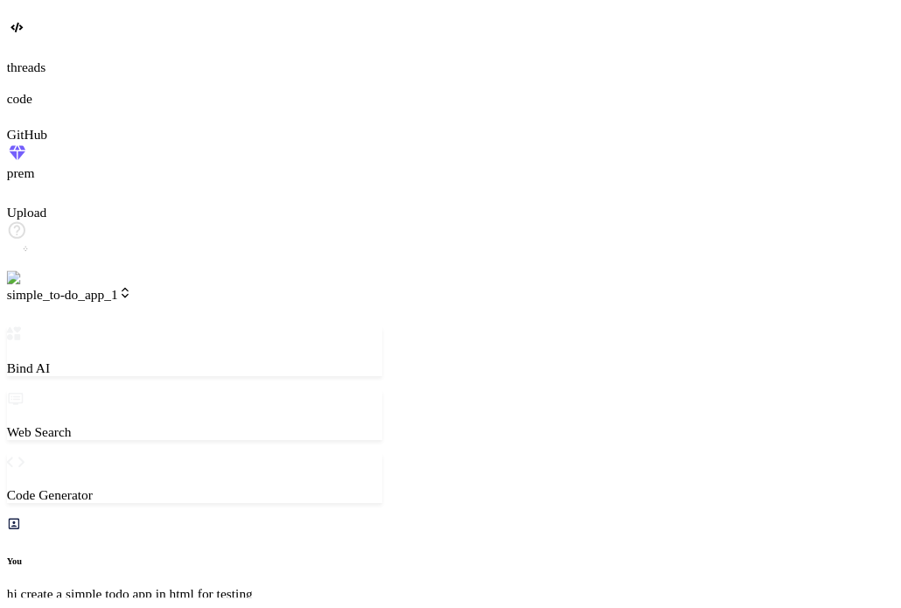
scroll to position [974, 0]
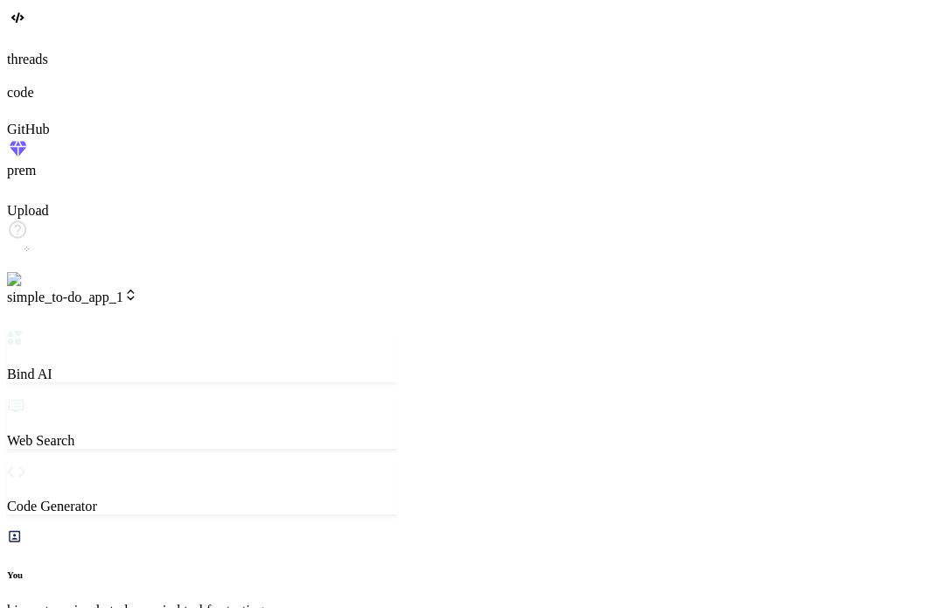
type textarea "x"
type textarea "addTodo(); } }); // Initial render renderTodos(); });"
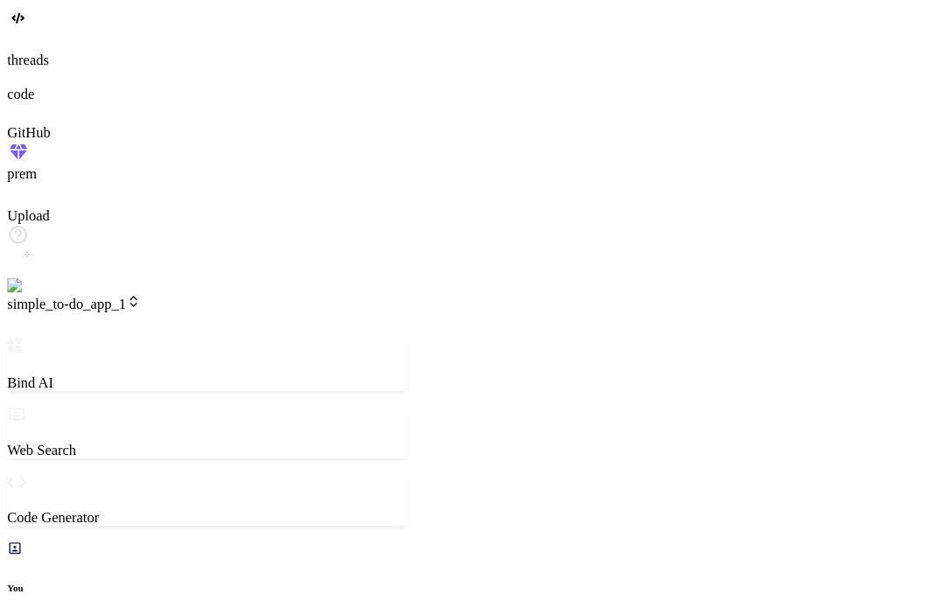
type textarea "x"
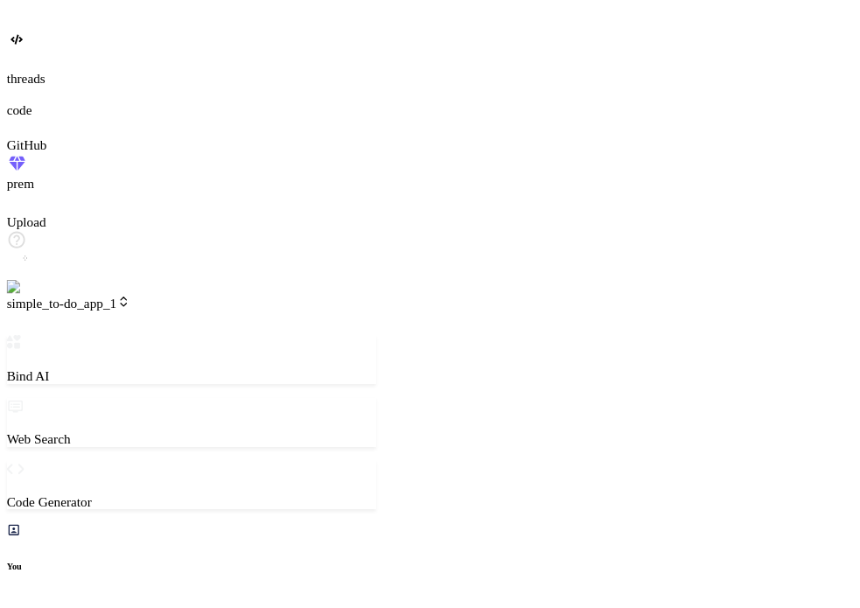
scroll to position [1024, 0]
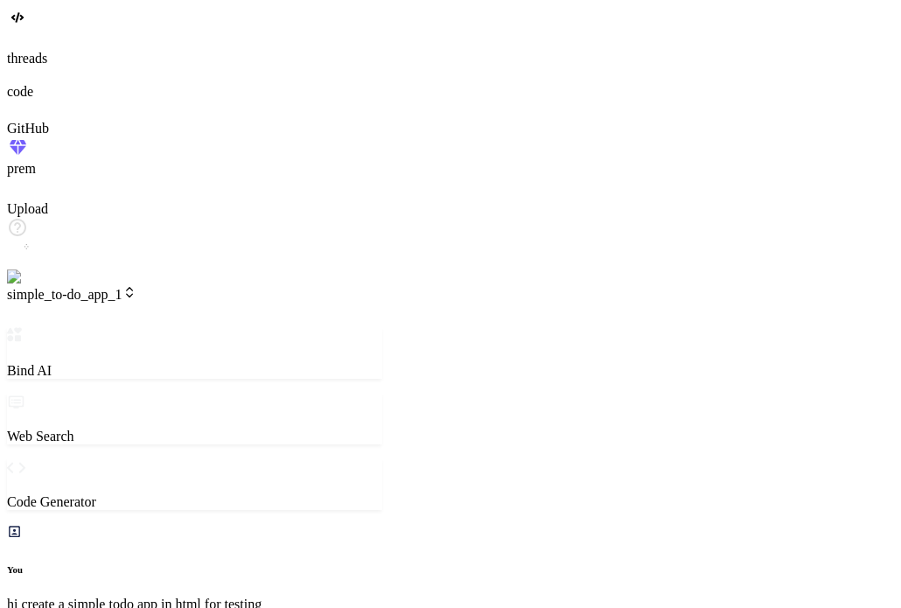
type textarea "x"
type textarea "}); // Initial render renderTodos(); });"
type textarea "x"
type textarea "// Initial render renderTodos(); });"
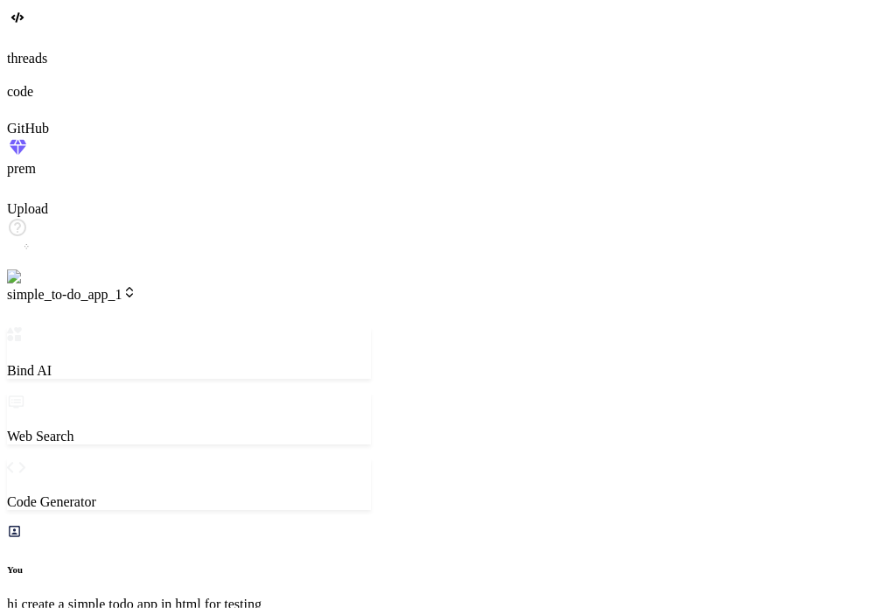
type textarea "x"
type textarea "if (event.key === 'Enter') { addTodo(); } }); // Initial render renderTodos(); …"
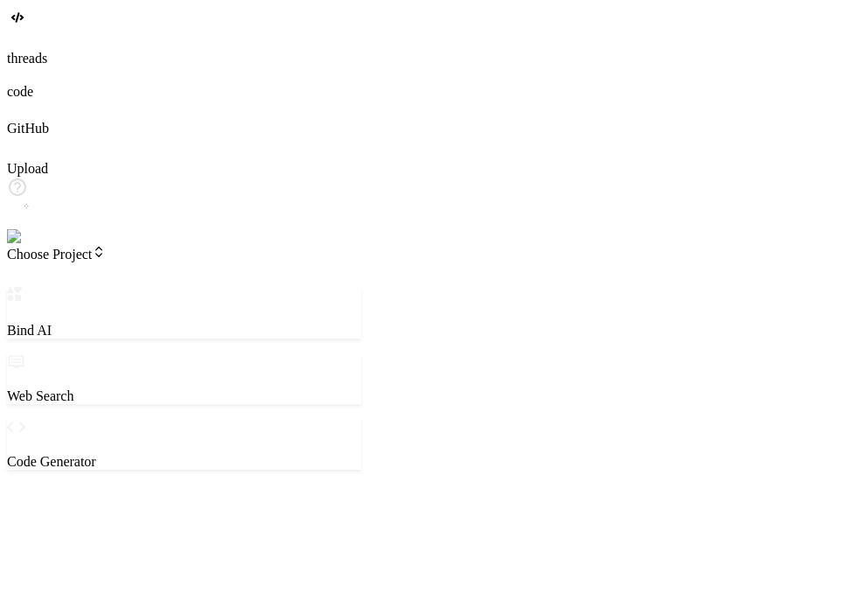
scroll to position [0, 0]
type textarea "x"
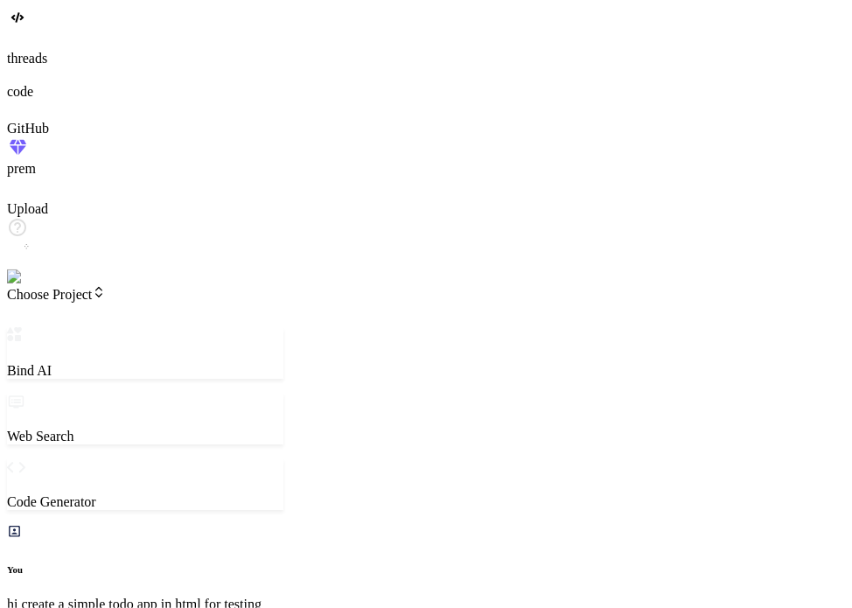
scroll to position [228, 0]
click at [106, 287] on span "Choose Project" at bounding box center [56, 294] width 99 height 15
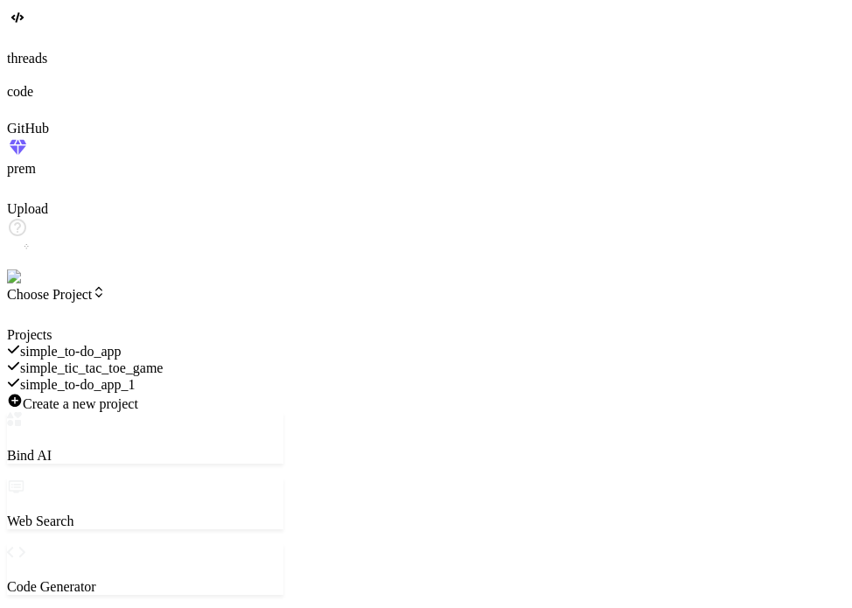
click at [283, 327] on div at bounding box center [145, 327] width 276 height 0
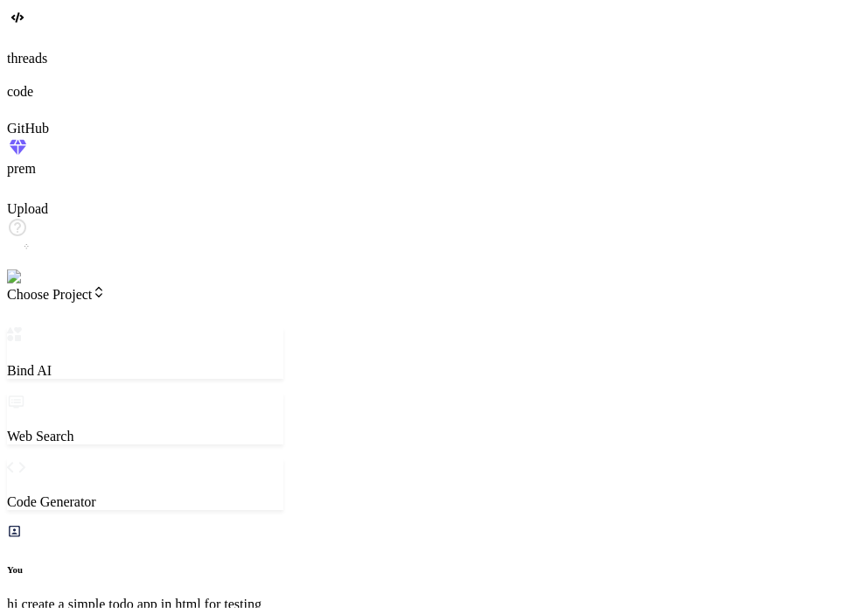
scroll to position [0, 0]
click at [106, 287] on span "Choose Project" at bounding box center [56, 294] width 99 height 15
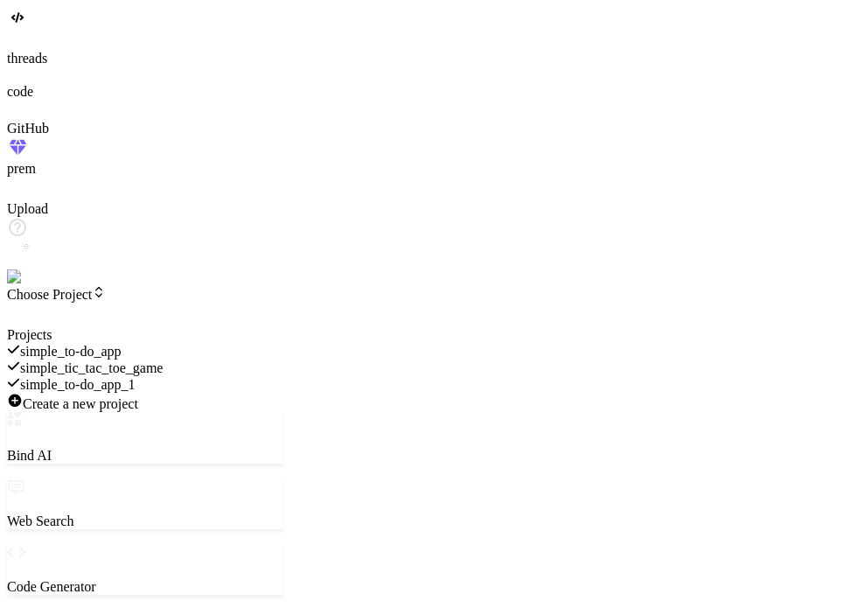
click at [136, 377] on span "simple_to-do_app_1" at bounding box center [77, 384] width 115 height 15
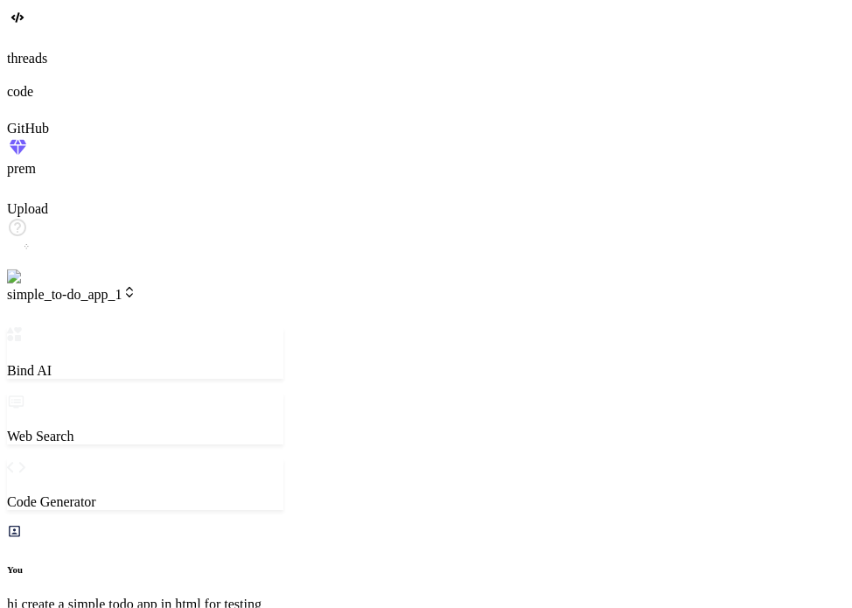
scroll to position [101, 0]
type textarea "x"
type textarea "c"
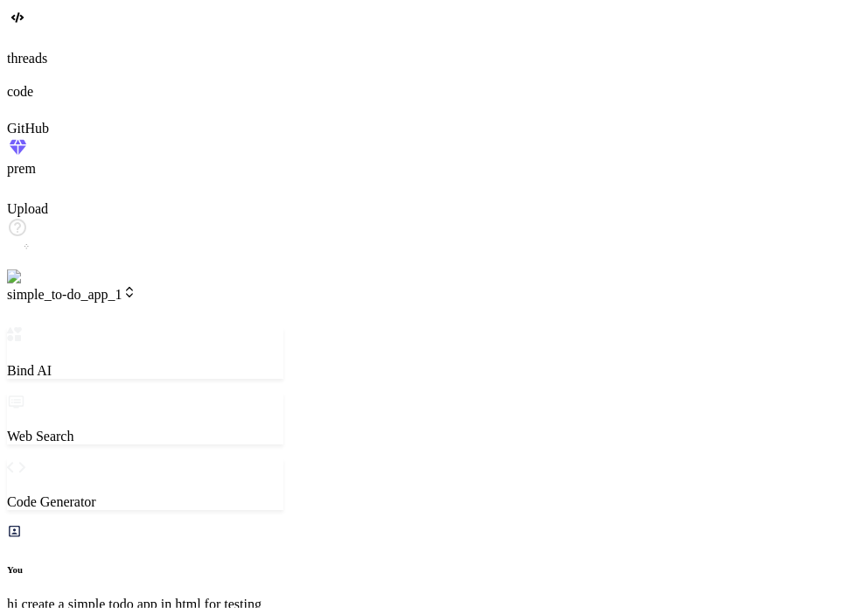
type textarea "x"
type textarea "ca"
type textarea "x"
type textarea "can"
type textarea "x"
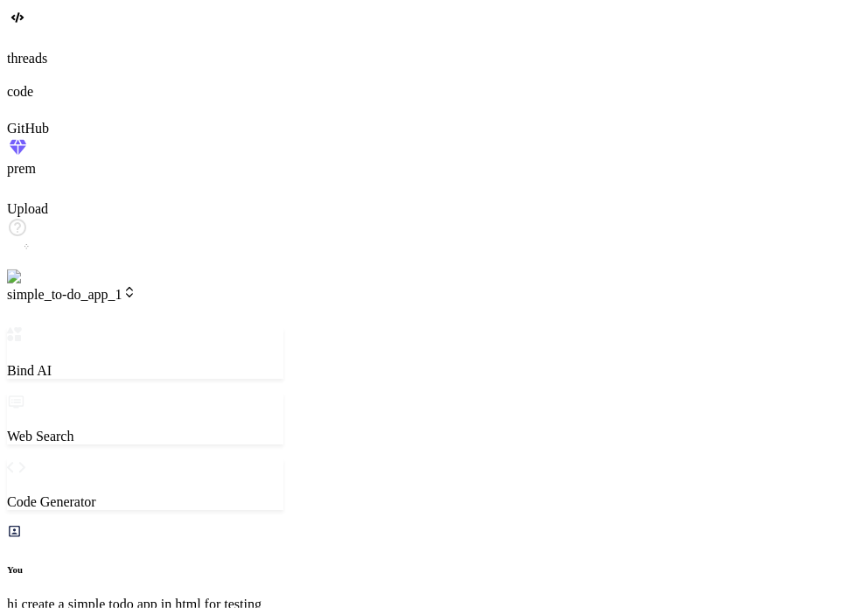
type textarea "can"
type textarea "x"
type textarea "can y"
type textarea "x"
type textarea "can yo"
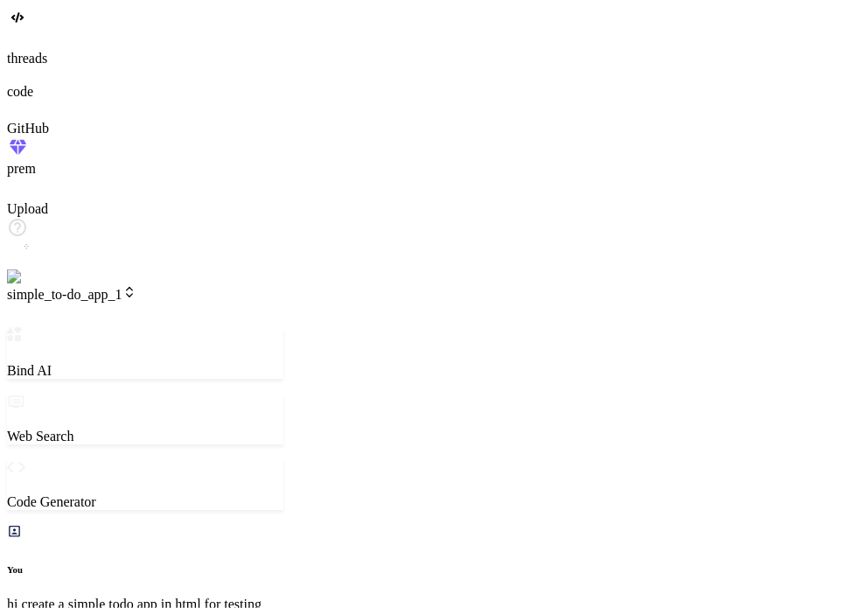
type textarea "x"
type textarea "can you"
type textarea "x"
type textarea "can you"
type textarea "x"
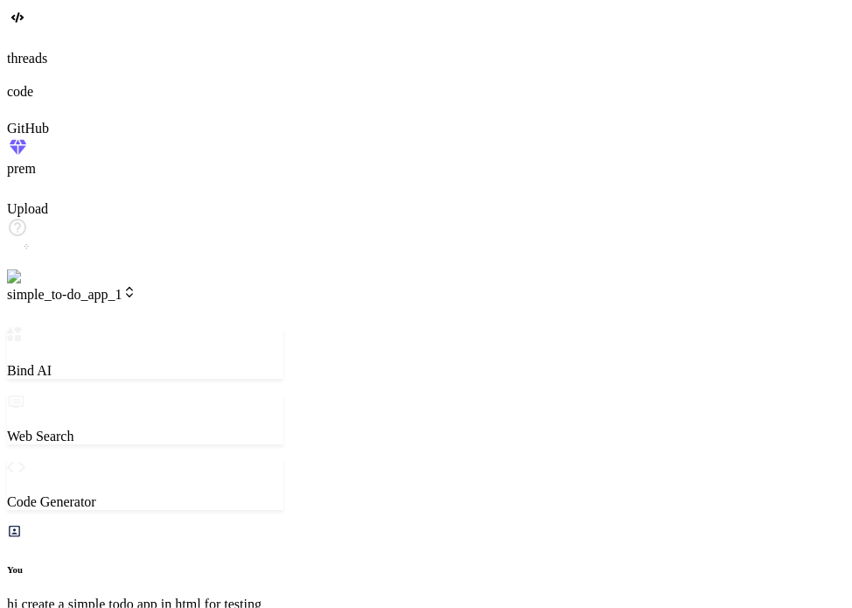
type textarea "can you p"
type textarea "x"
type textarea "can you pe"
type textarea "x"
type textarea "can you p"
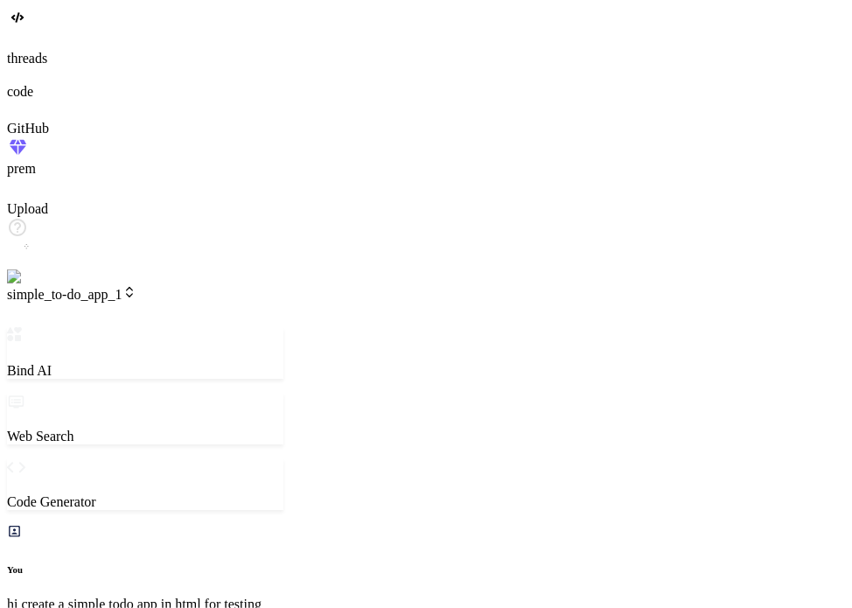
type textarea "x"
type textarea "can you pl"
type textarea "x"
type textarea "can you ple"
type textarea "x"
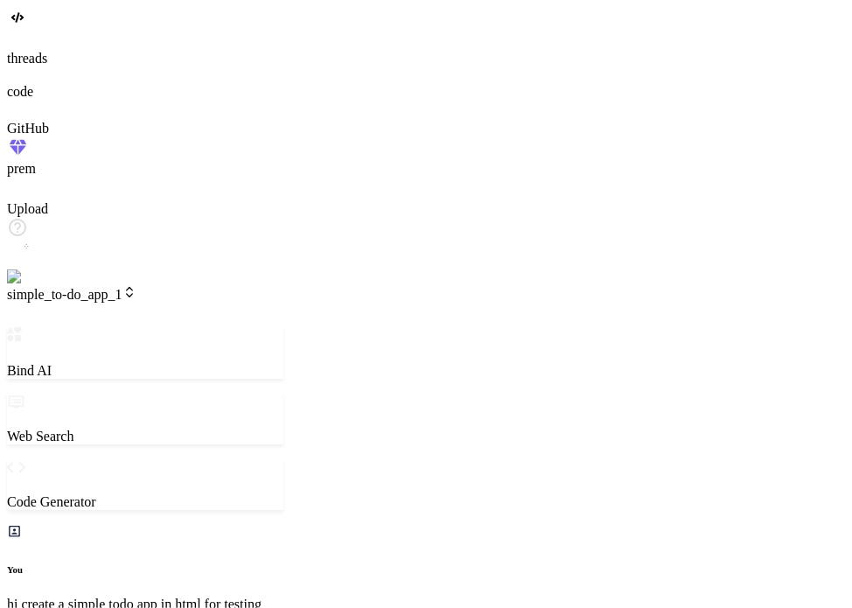
type textarea "can you plea"
type textarea "x"
type textarea "can you pleas"
type textarea "x"
type textarea "can you please"
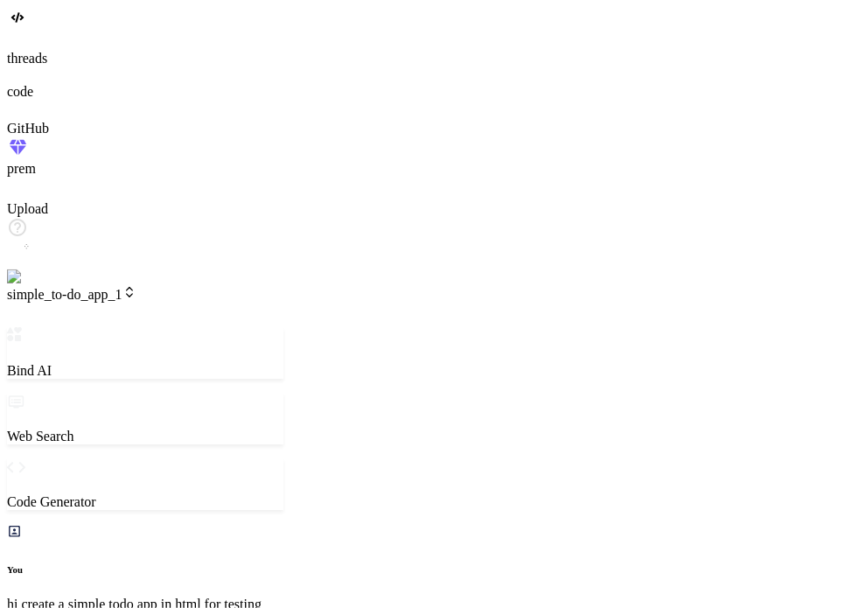
type textarea "x"
type textarea "can you please"
type textarea "x"
type textarea "can you please a"
type textarea "x"
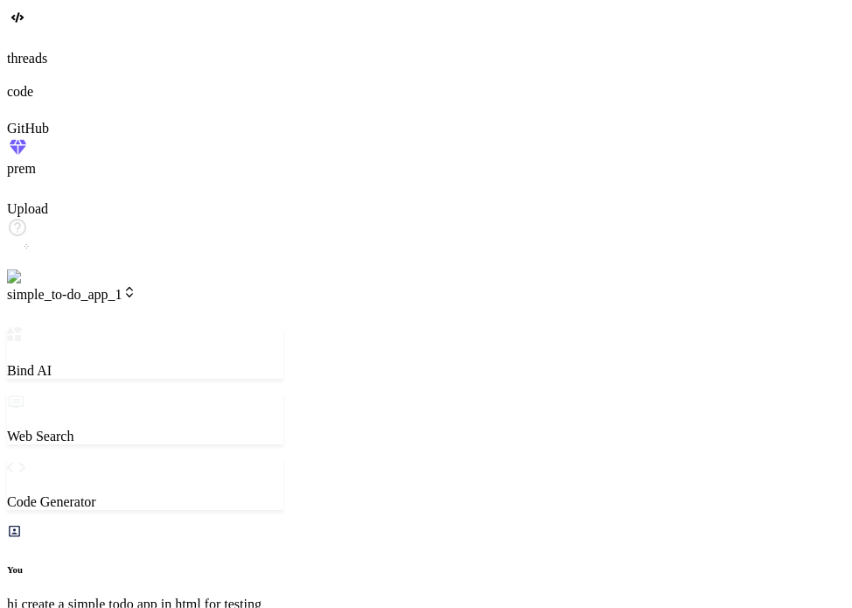
type textarea "can you please ad"
type textarea "x"
type textarea "can you please add"
type textarea "x"
type textarea "can you please add a"
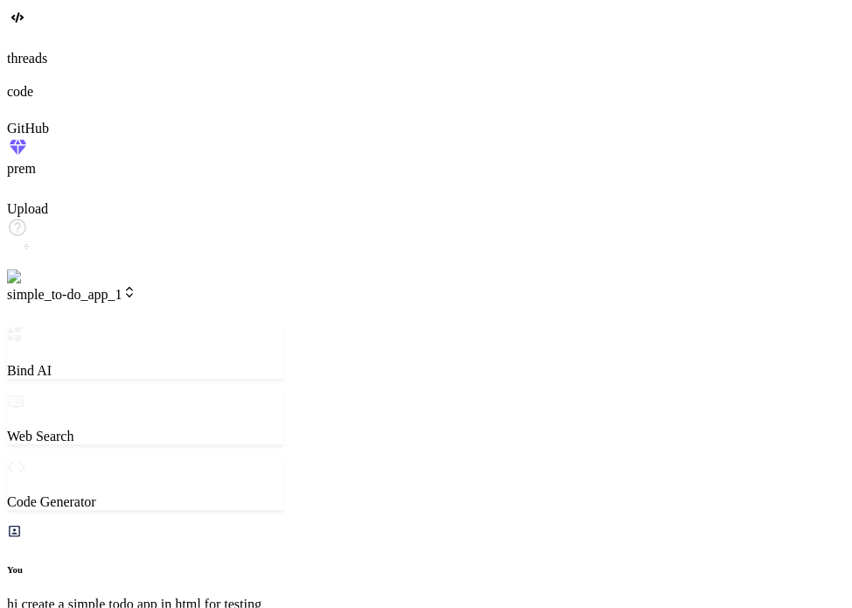
type textarea "x"
type textarea "can you please add a"
type textarea "x"
type textarea "can you please add a d"
type textarea "x"
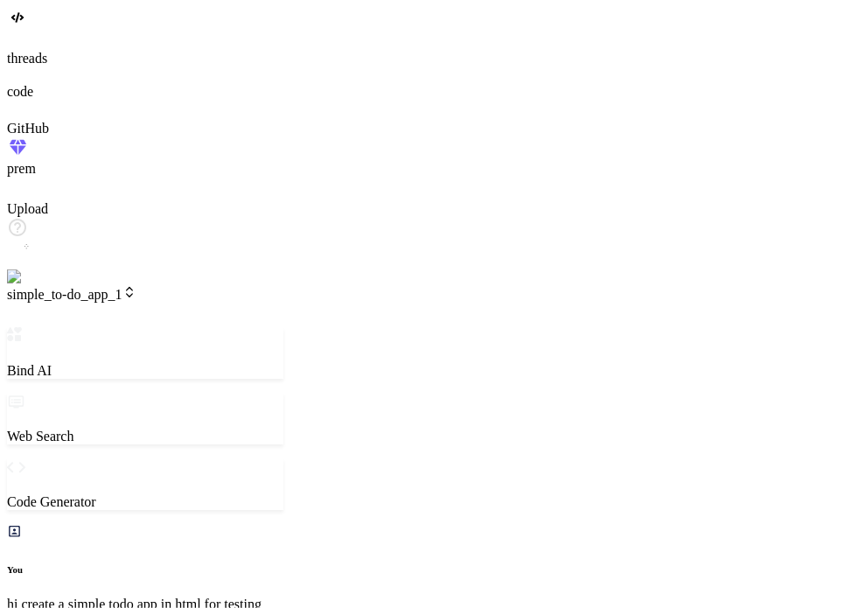
type textarea "can you please add a da"
type textarea "x"
type textarea "can you please add a dar"
type textarea "x"
type textarea "can you please add a dark"
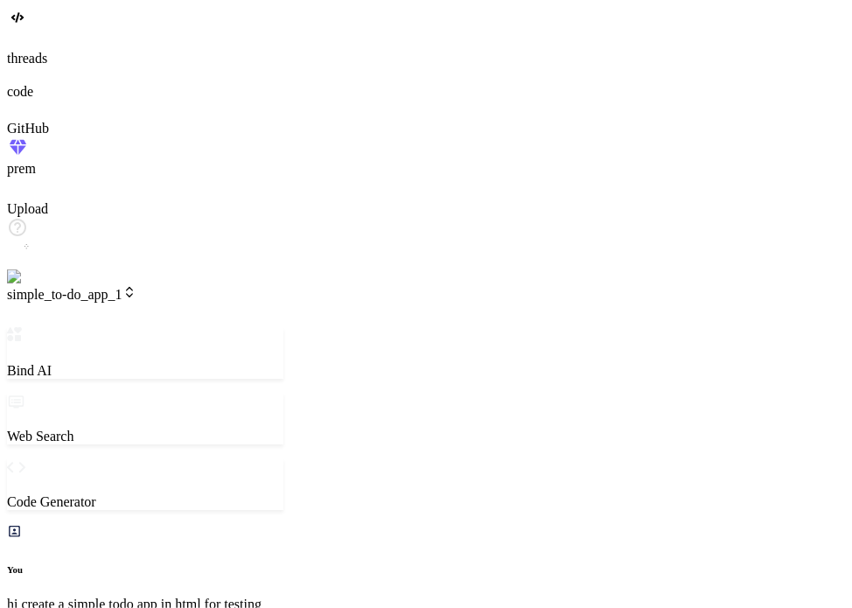
type textarea "x"
type textarea "can you please add a dark"
type textarea "x"
type textarea "can you please add a dark n"
type textarea "x"
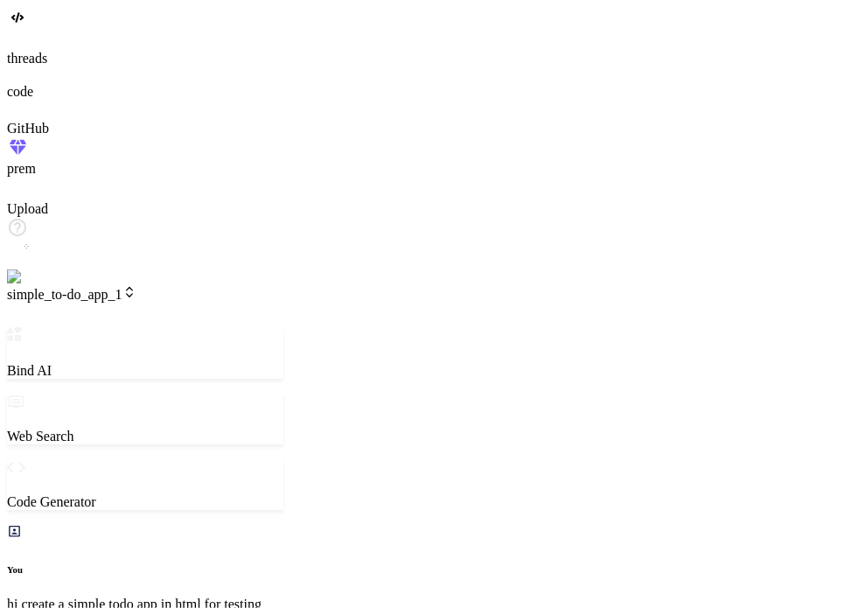
type textarea "can you please add a dark nm"
type textarea "x"
type textarea "can you please add a dark nmo"
type textarea "x"
type textarea "can you please add a dark nmod"
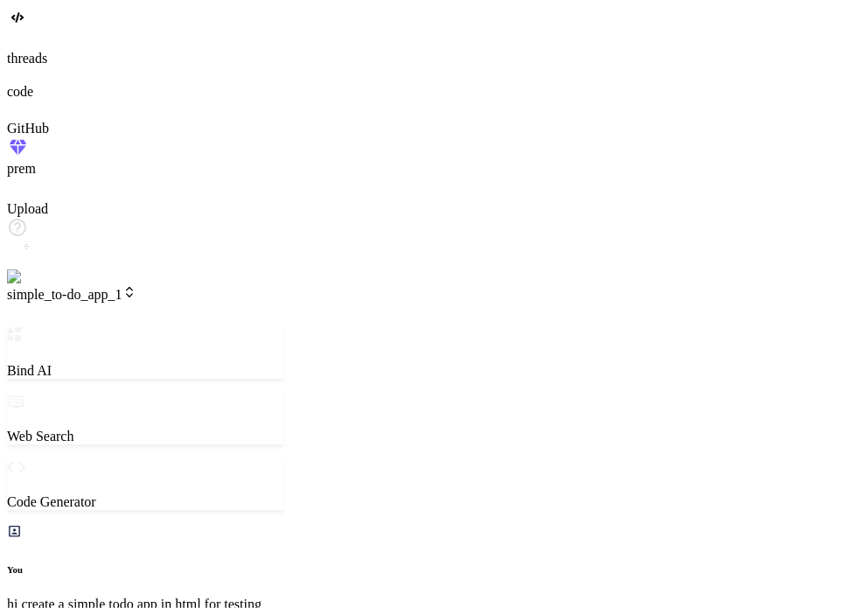
type textarea "x"
type textarea "can you please add a dark nmode"
type textarea "x"
type textarea "can you please add a dark nmod"
type textarea "x"
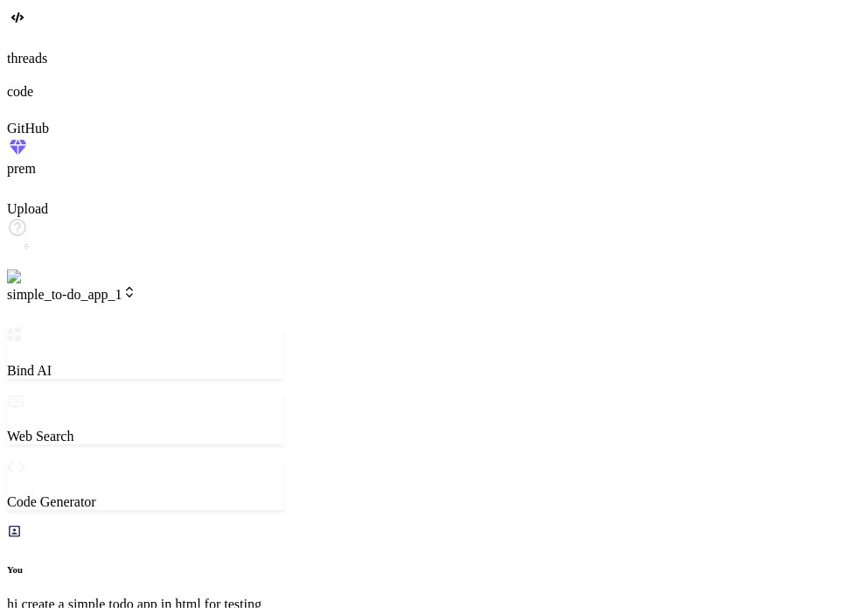
type textarea "can you please add a dark nmo"
type textarea "x"
type textarea "can you please add a dark nm"
type textarea "x"
type textarea "can you please add a dark n"
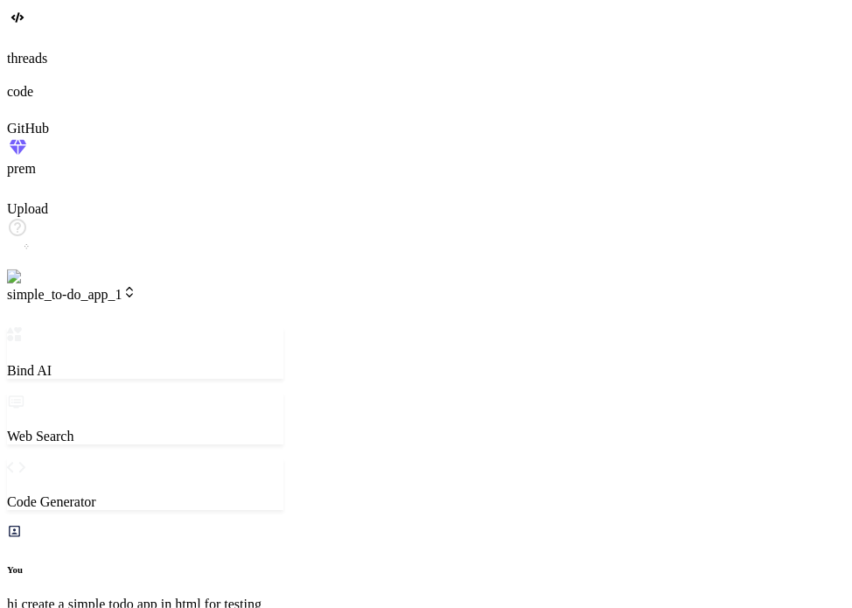
type textarea "x"
type textarea "can you please add a dark"
type textarea "x"
type textarea "can you please add a dark m"
type textarea "x"
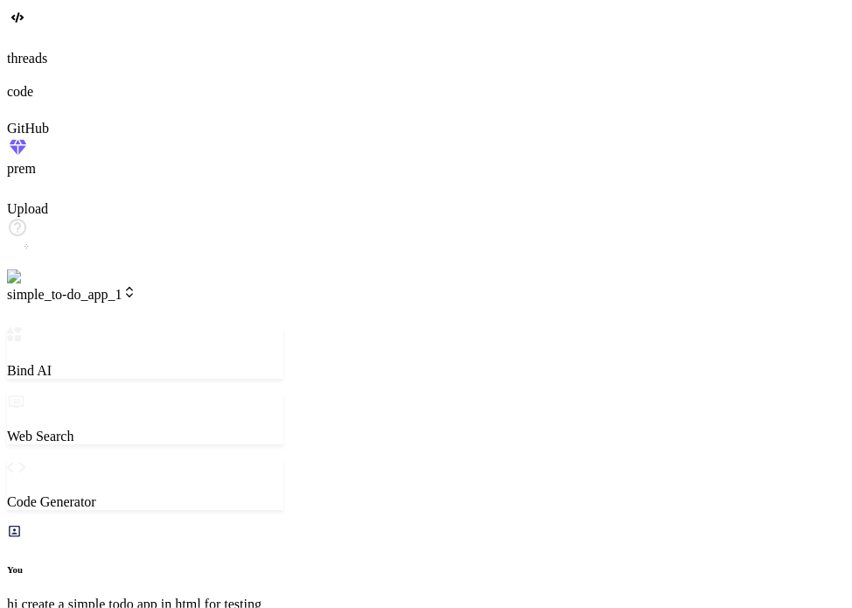
type textarea "can you please add a dark mo"
type textarea "x"
type textarea "can you please add a dark mod"
type textarea "x"
type textarea "can you please add a dark mode"
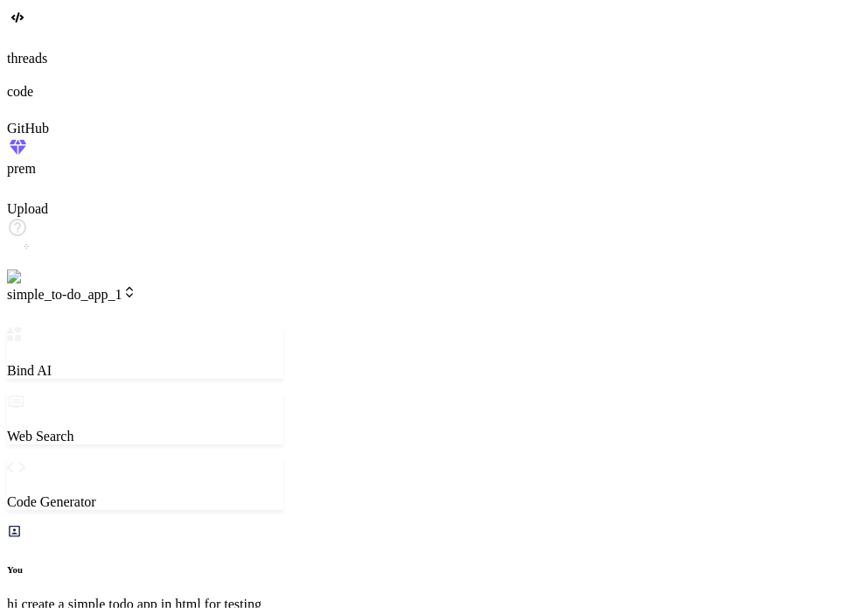
type textarea "x"
type textarea "can you please add a dark mode"
type textarea "x"
type textarea "can you please add a dark mode a"
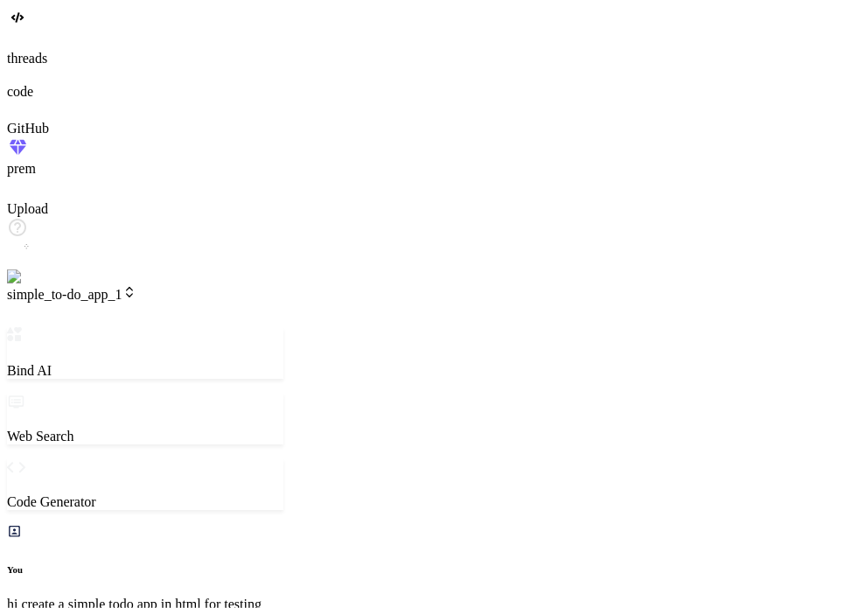
type textarea "x"
type textarea "can you please add a dark mode al"
type textarea "x"
type textarea "can you please add a dark mode als"
type textarea "x"
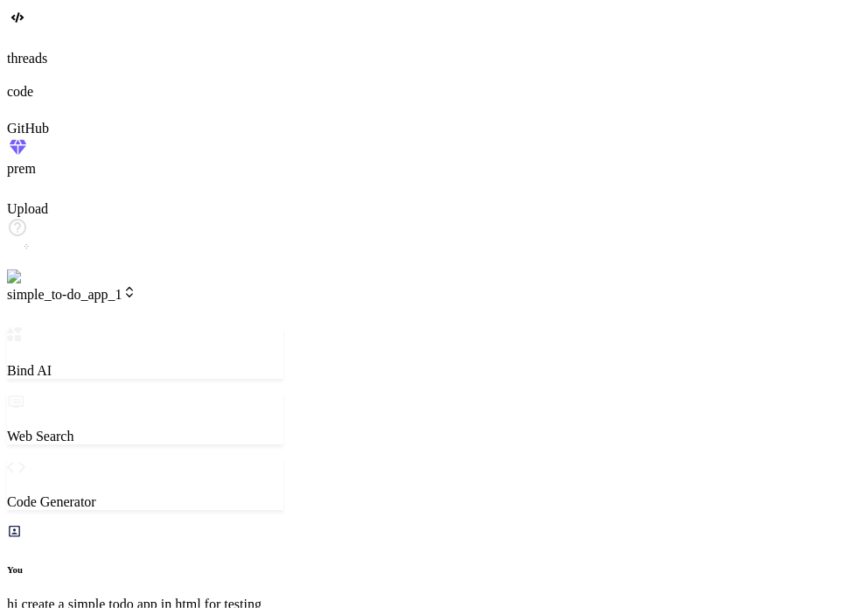
type textarea "can you please add a dark mode also"
type textarea "x"
type textarea "can you please add a dark mode also i"
type textarea "x"
type textarea "can you please add a dark mode also in"
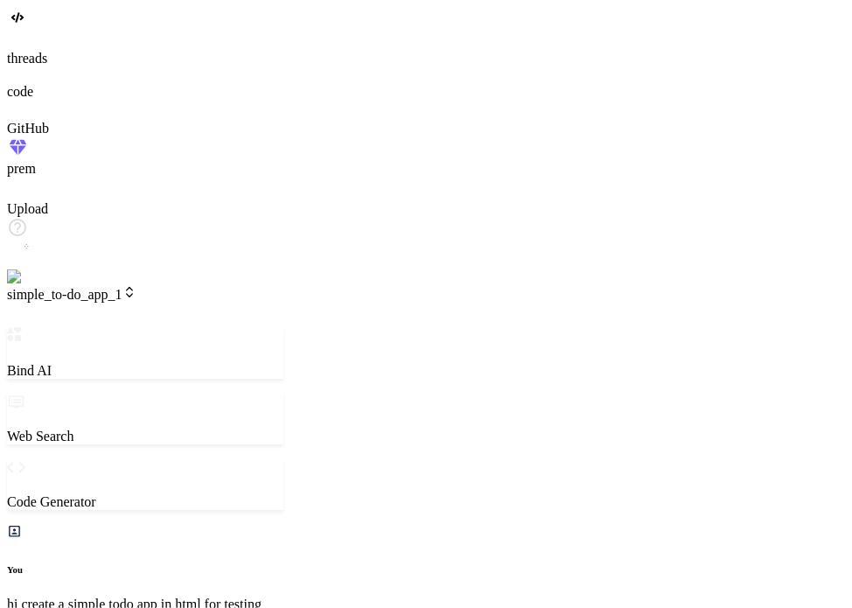
type textarea "x"
type textarea "can you please add a dark mode also in"
type textarea "x"
type textarea "can you please add a dark mode also in i"
type textarea "x"
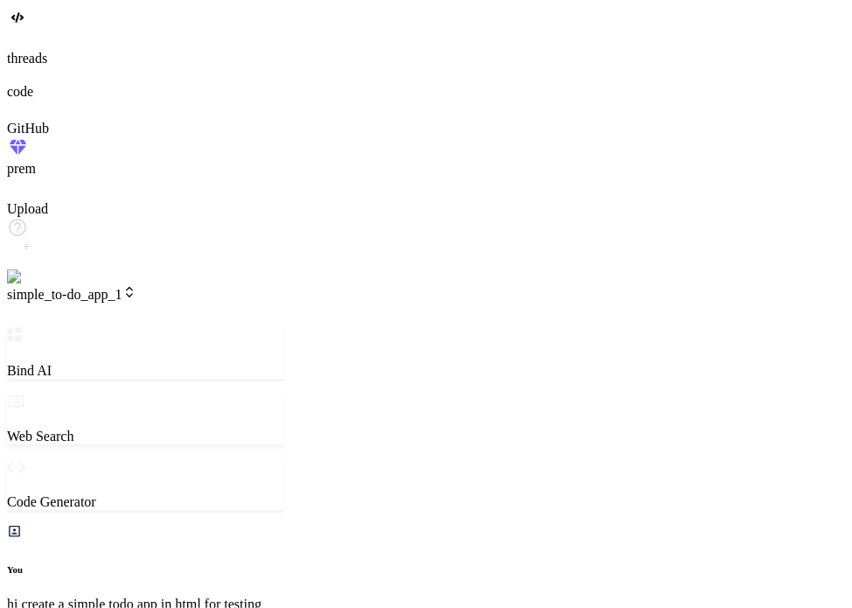
type textarea "can you please add a dark mode also in it"
type textarea "x"
type textarea "can you please add a dark mode also in it"
type textarea "x"
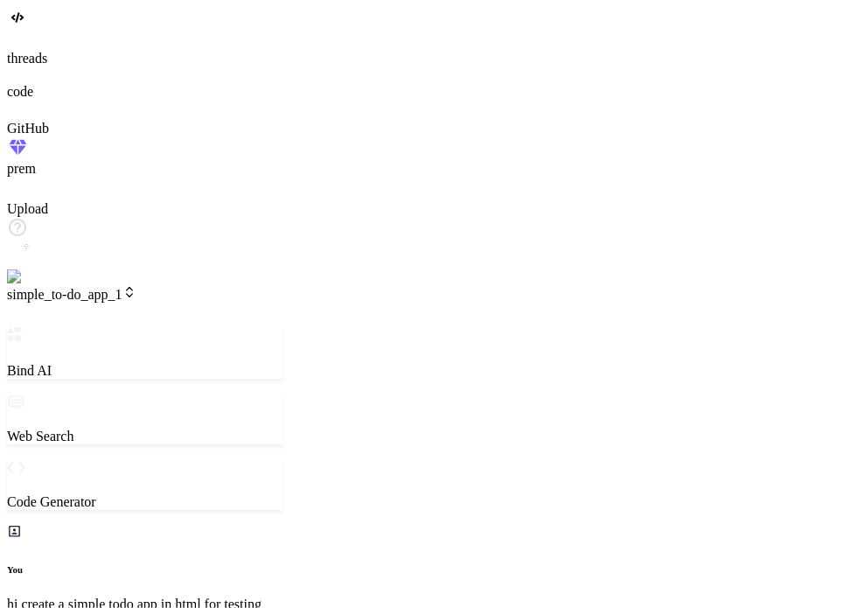
scroll to position [0, 18]
type textarea "x"
type textarea "(--button-danger-hover-bg); }"
type textarea "x"
type textarea "mode application applyDarkMode(); renderTodos(); });"
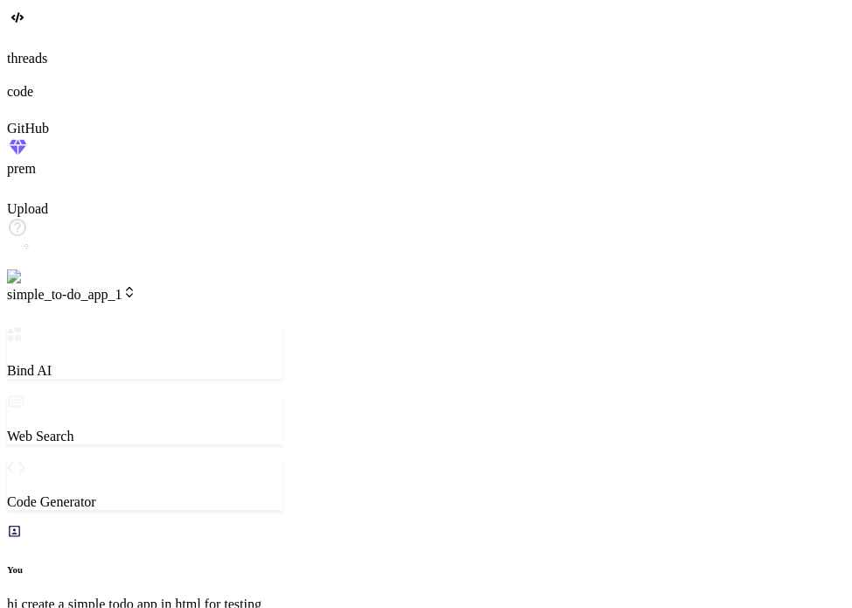
scroll to position [1713, 0]
type textarea "x"
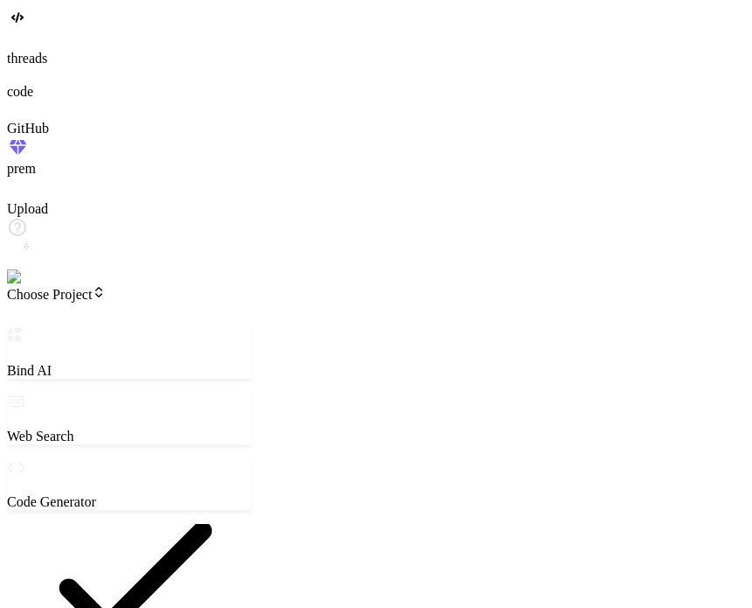
scroll to position [657, 0]
click at [106, 287] on span "Choose Project" at bounding box center [56, 294] width 99 height 15
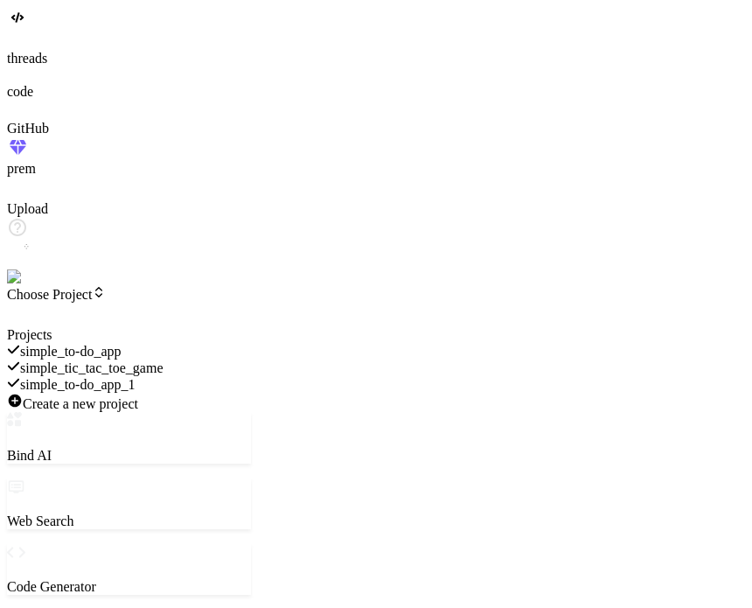
click at [122, 327] on div at bounding box center [129, 327] width 244 height 0
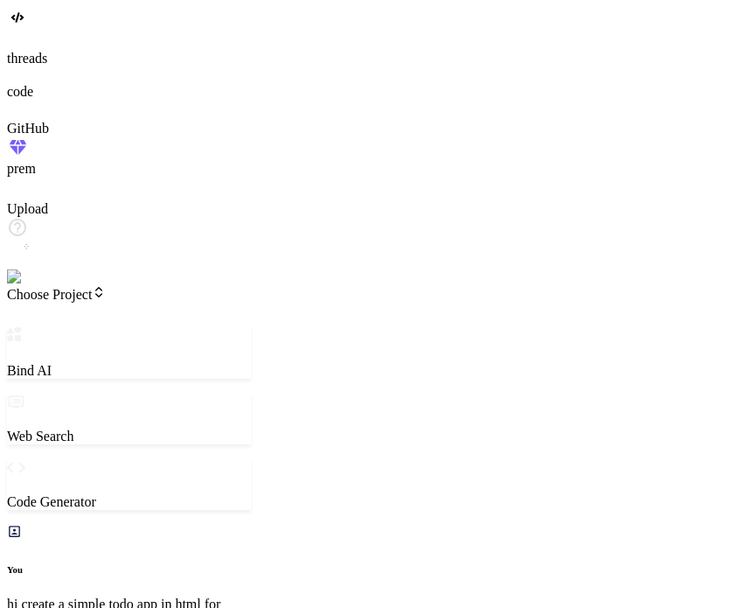
click at [106, 287] on span "Choose Project" at bounding box center [56, 294] width 99 height 15
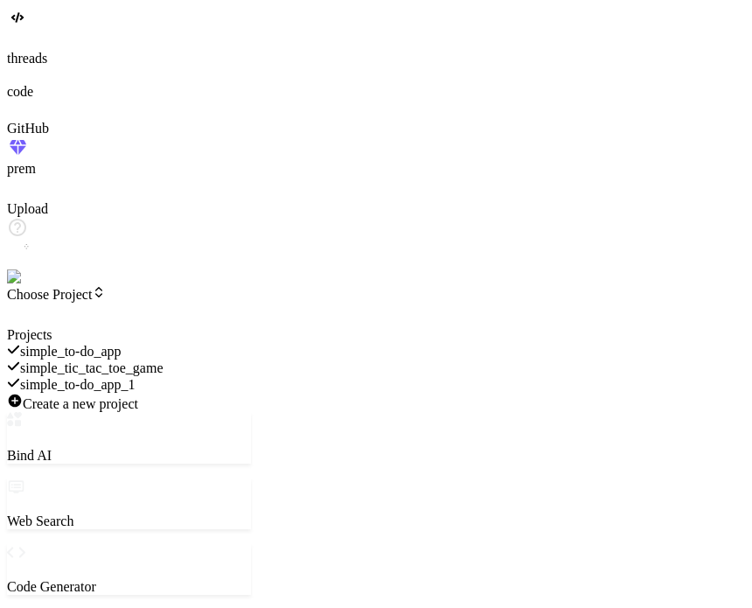
click at [77, 327] on div at bounding box center [129, 327] width 244 height 0
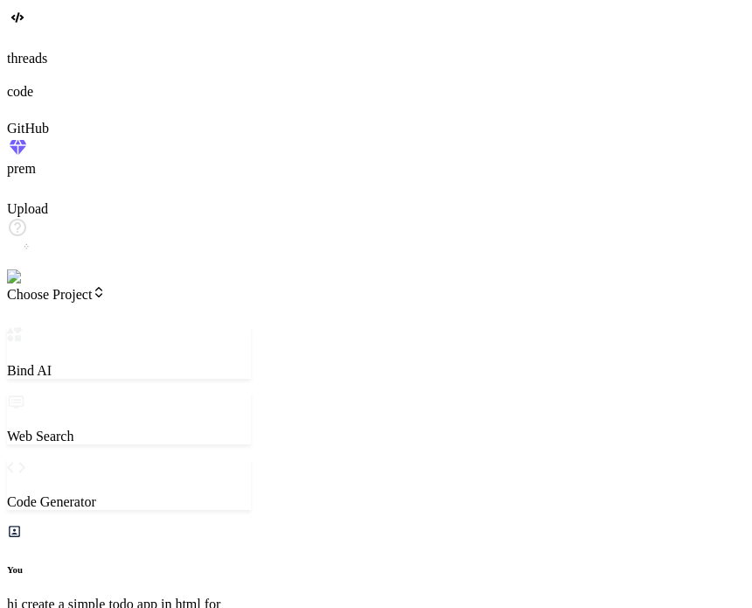
type textarea "x"
drag, startPoint x: 367, startPoint y: 4, endPoint x: 367, endPoint y: 15, distance: 10.5
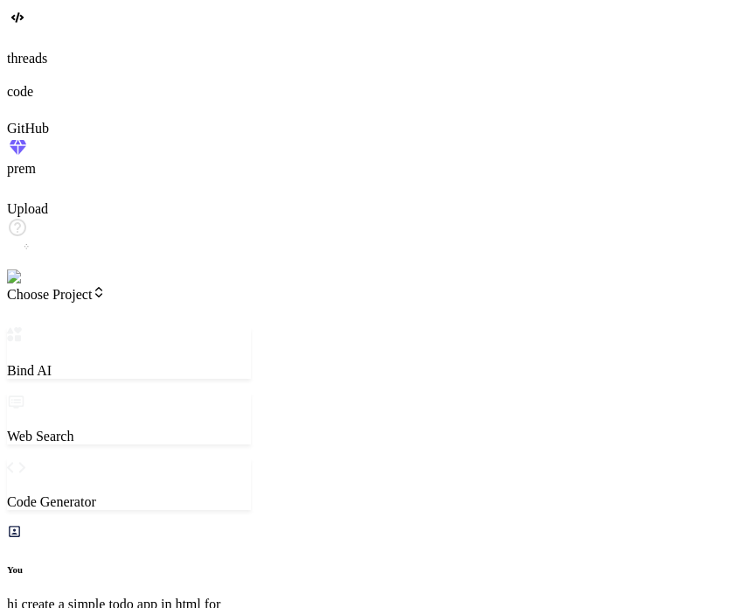
click at [106, 287] on span "Choose Project" at bounding box center [56, 294] width 99 height 15
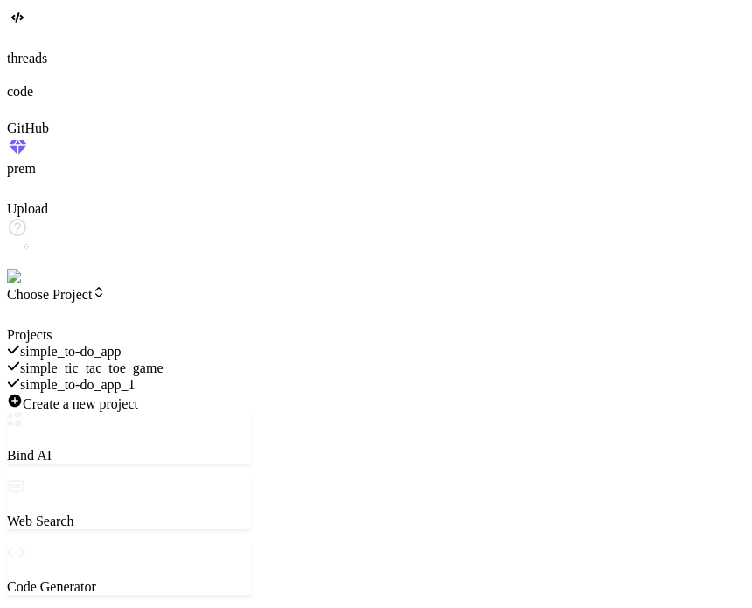
click at [136, 377] on span "simple_to-do_app_1" at bounding box center [77, 384] width 115 height 15
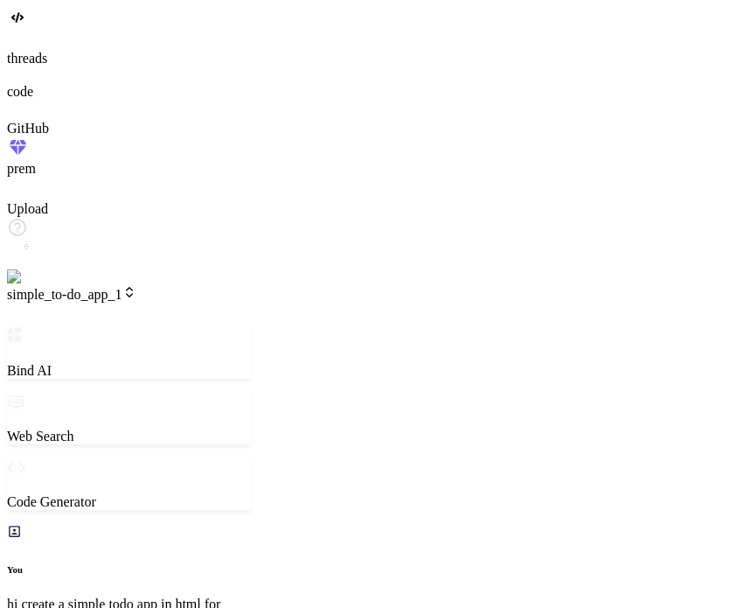
scroll to position [910, 0]
type textarea "x"
click at [106, 287] on span "Choose Project" at bounding box center [56, 294] width 99 height 15
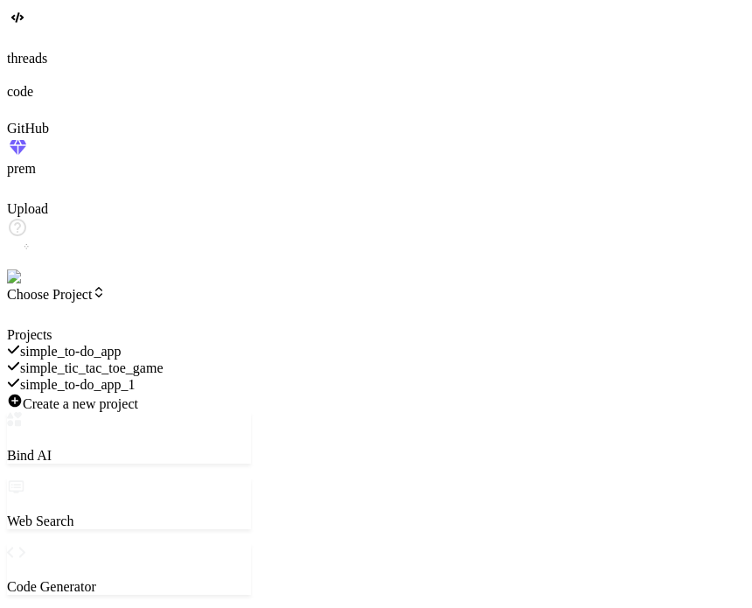
click at [136, 377] on span "simple_to-do_app_1" at bounding box center [77, 384] width 115 height 15
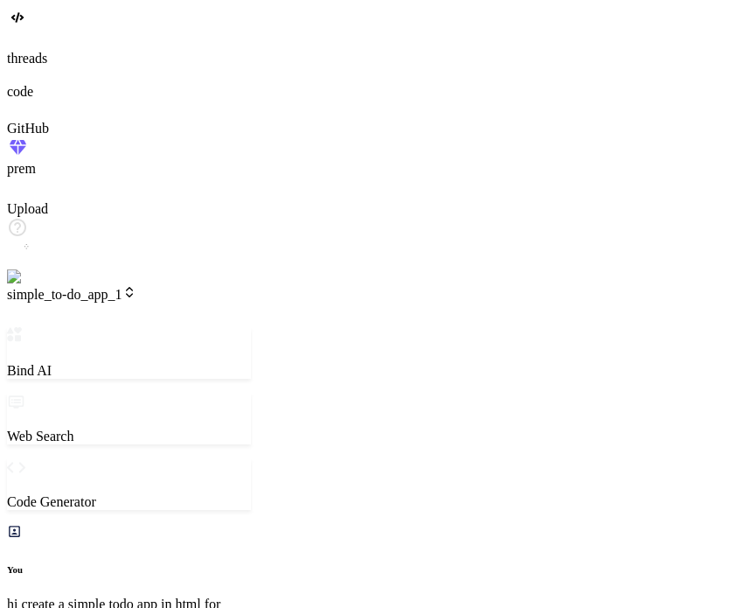
scroll to position [101, 0]
type textarea "x"
